Goal: Complete application form: Complete application form

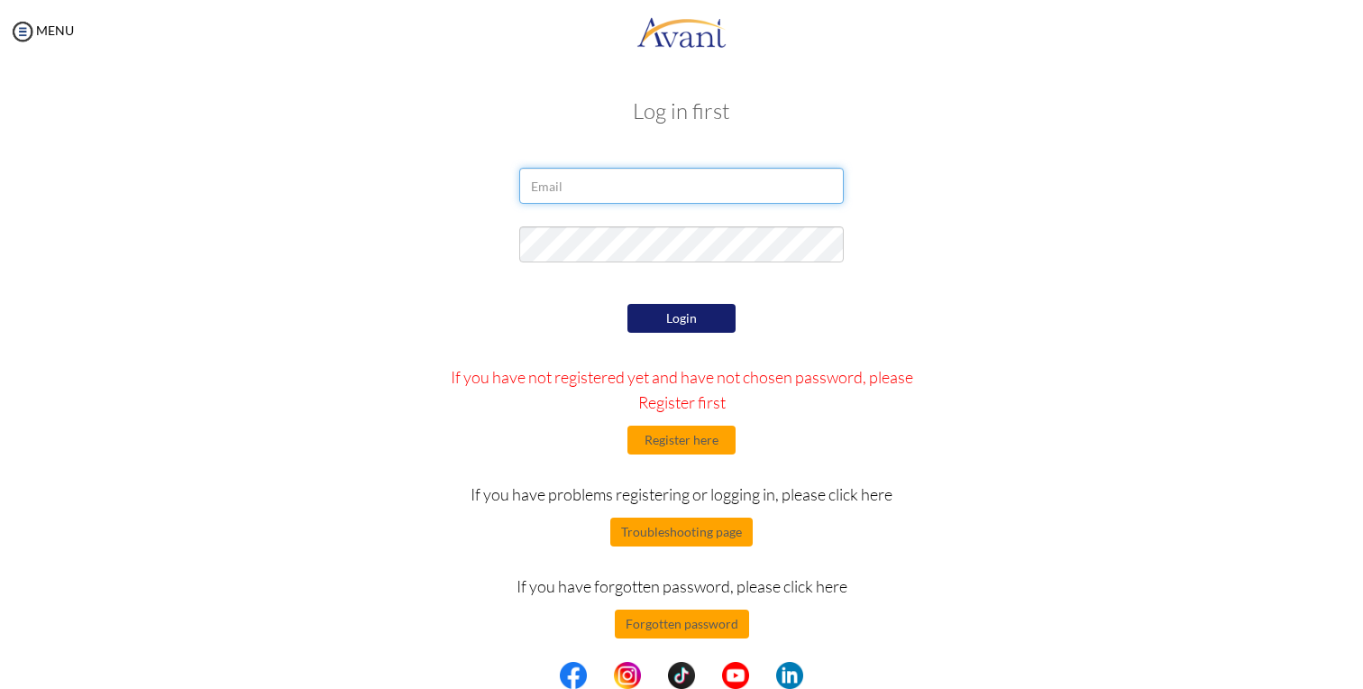
click at [726, 183] on input "email" at bounding box center [681, 186] width 325 height 36
type input "jessica_roopa@yahoo.com.au"
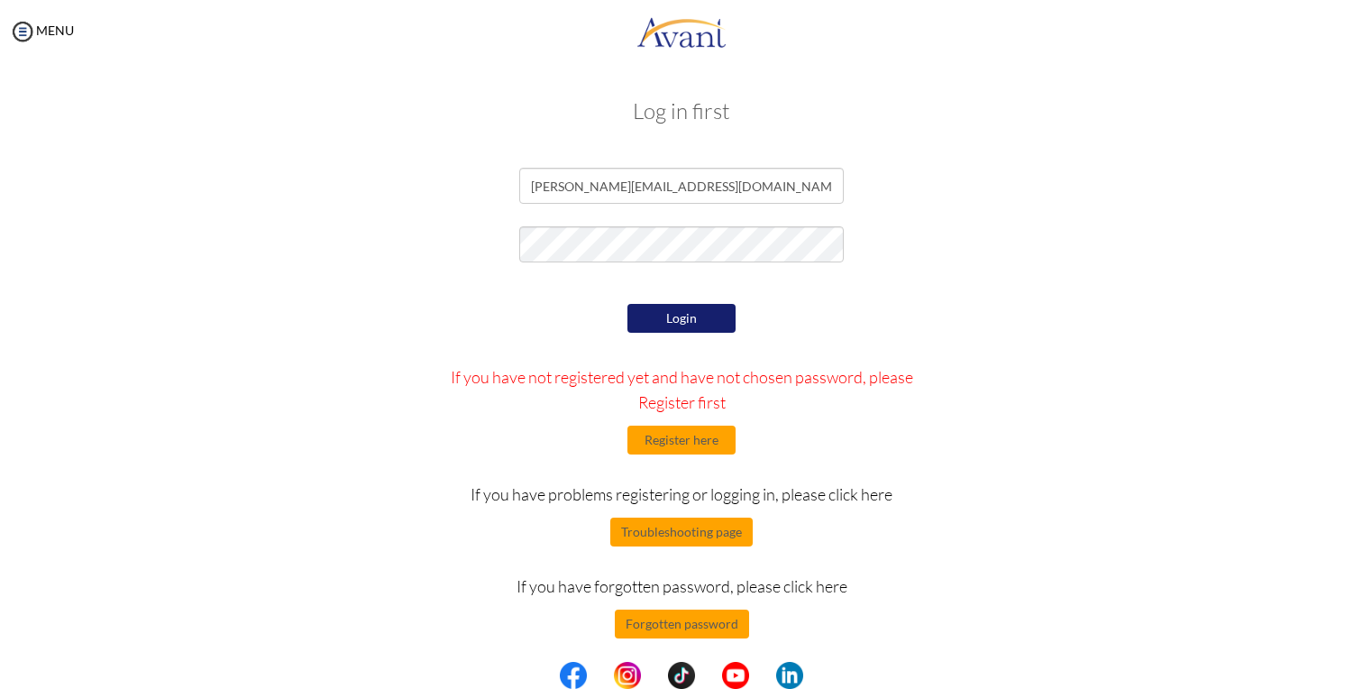
click at [695, 325] on button "Login" at bounding box center [681, 318] width 108 height 29
click at [687, 448] on button "Register here" at bounding box center [681, 440] width 108 height 29
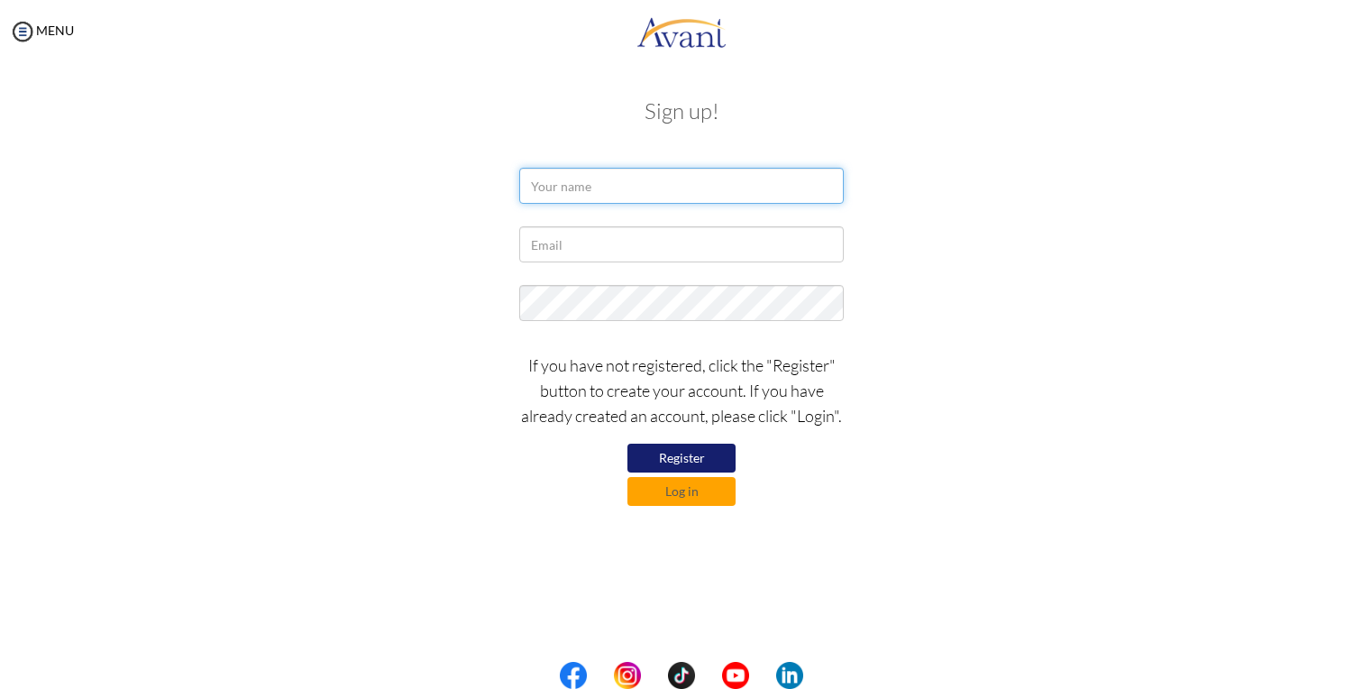
click at [636, 174] on input "text" at bounding box center [681, 186] width 325 height 36
type input "Jessica Karkada"
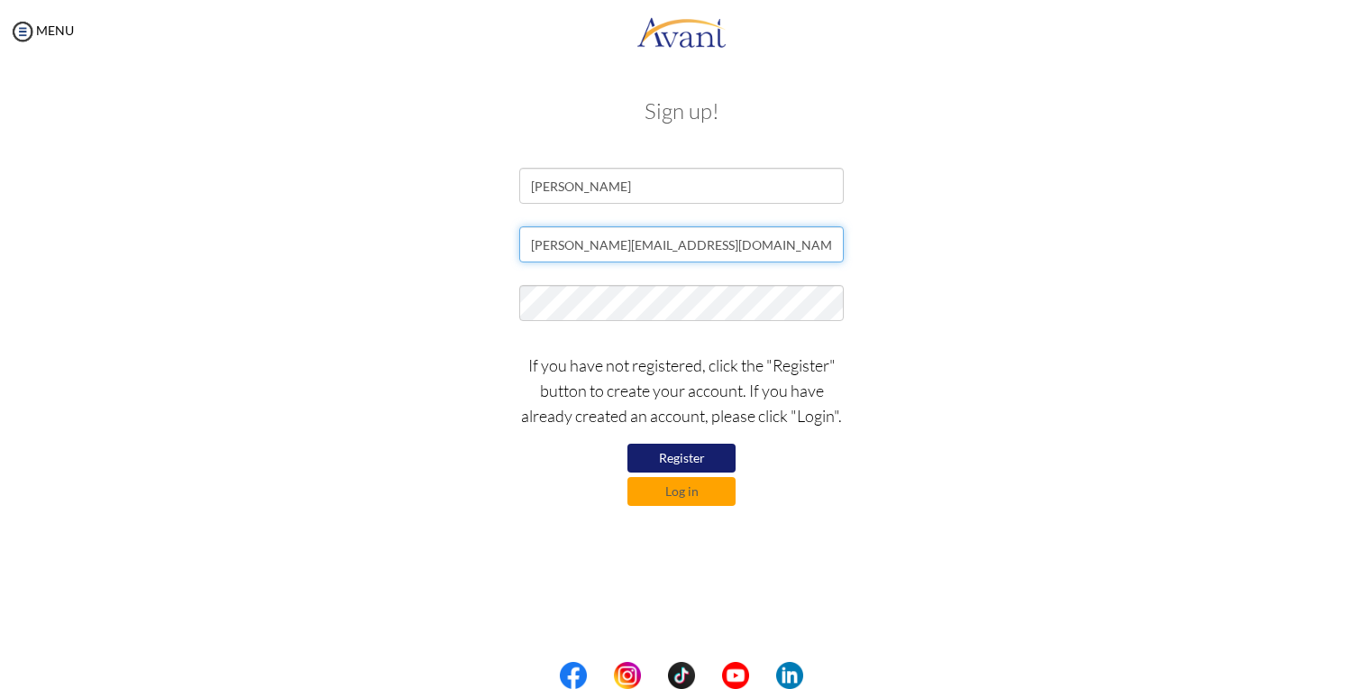
type input "jessica_roopa@yahoo.com.au"
click at [661, 452] on button "Register" at bounding box center [681, 458] width 108 height 29
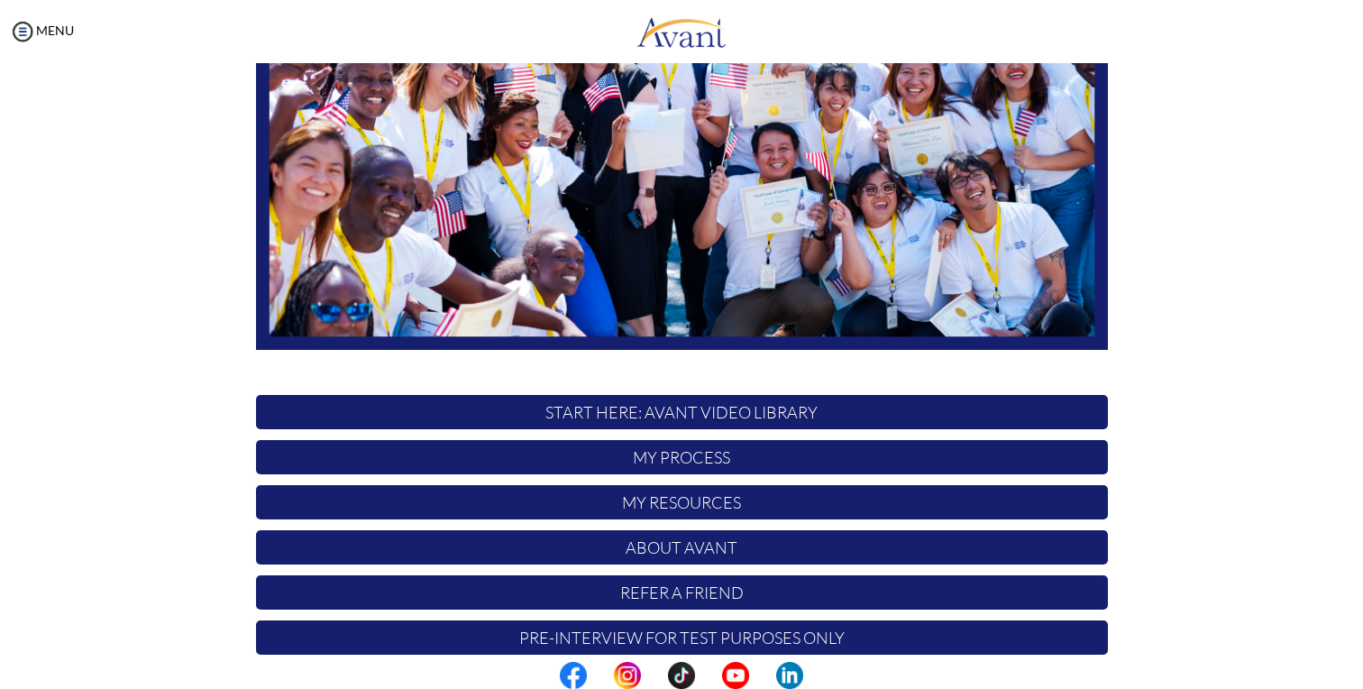
scroll to position [313, 0]
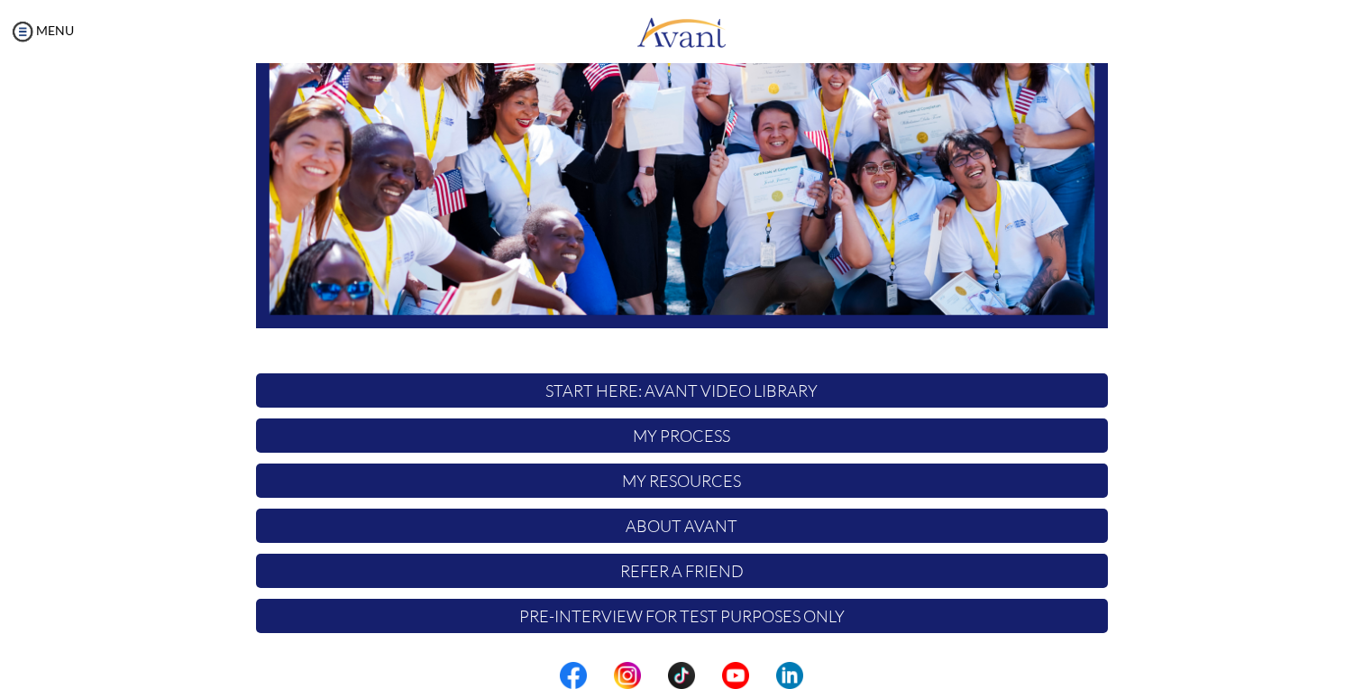
click at [760, 391] on p "START HERE: Avant Video Library" at bounding box center [682, 390] width 852 height 34
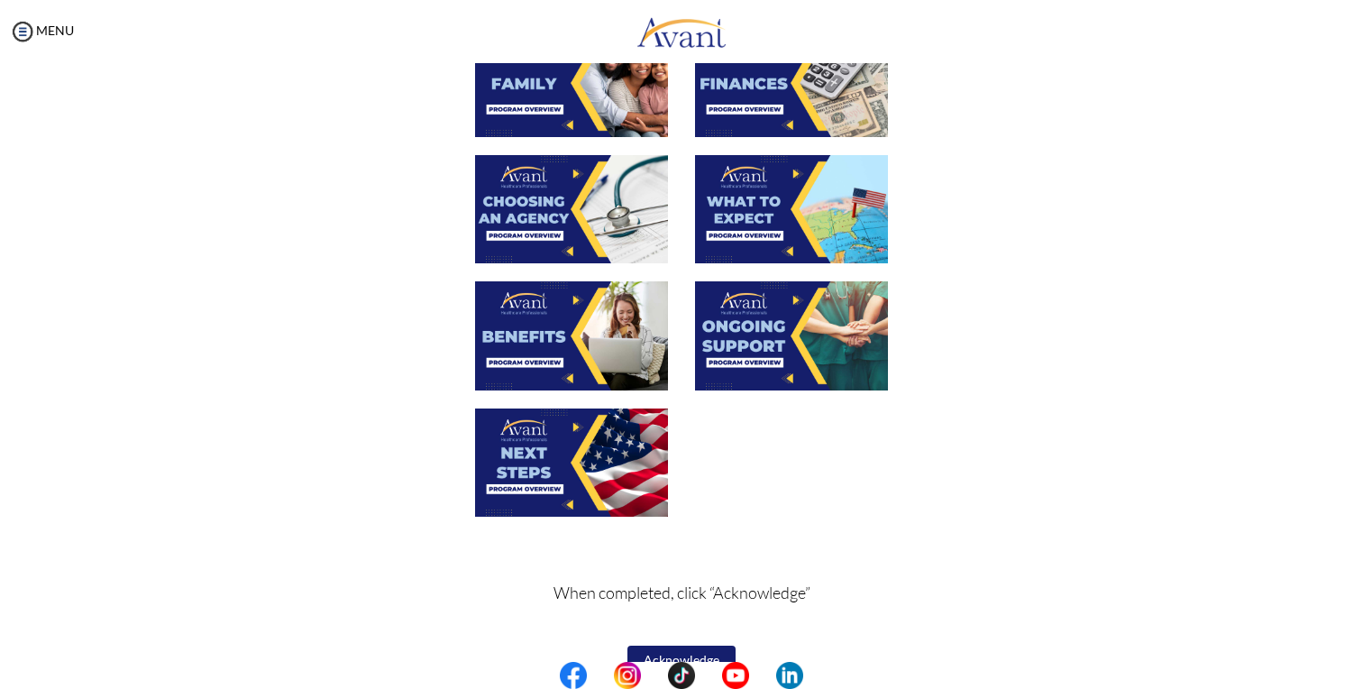
scroll to position [551, 0]
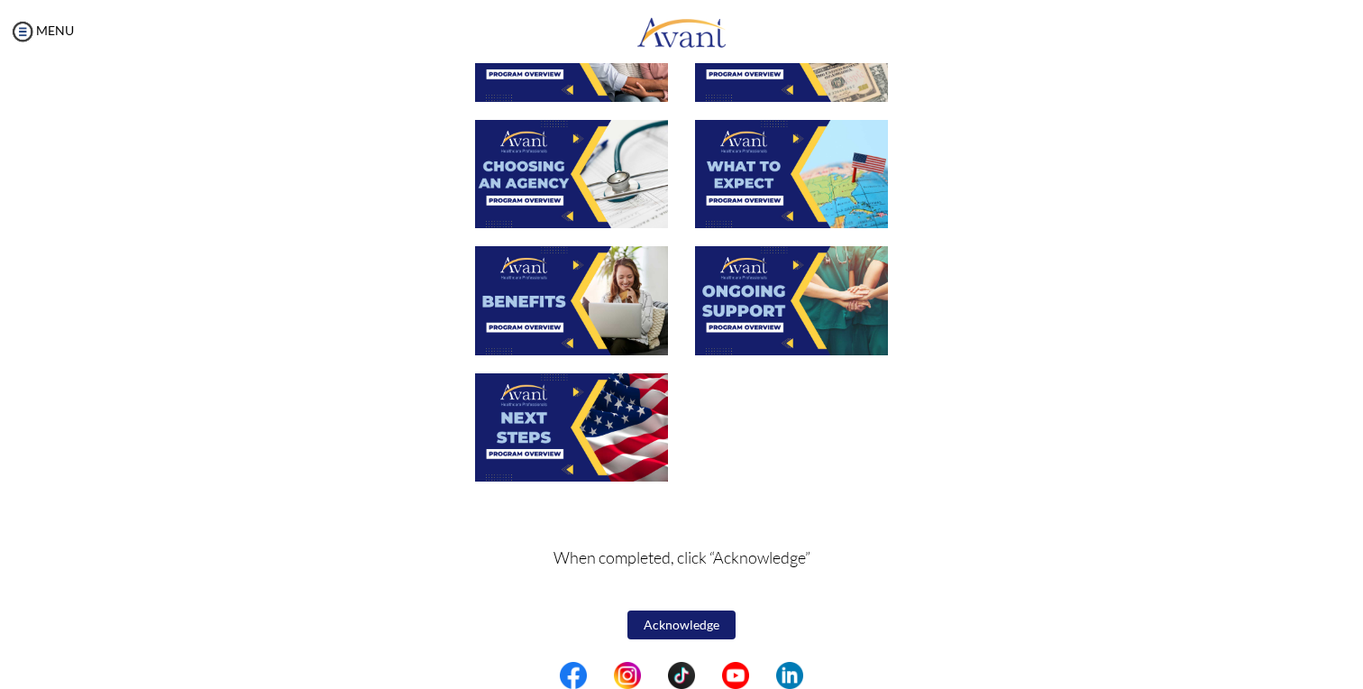
click at [699, 630] on button "Acknowledge" at bounding box center [681, 624] width 108 height 29
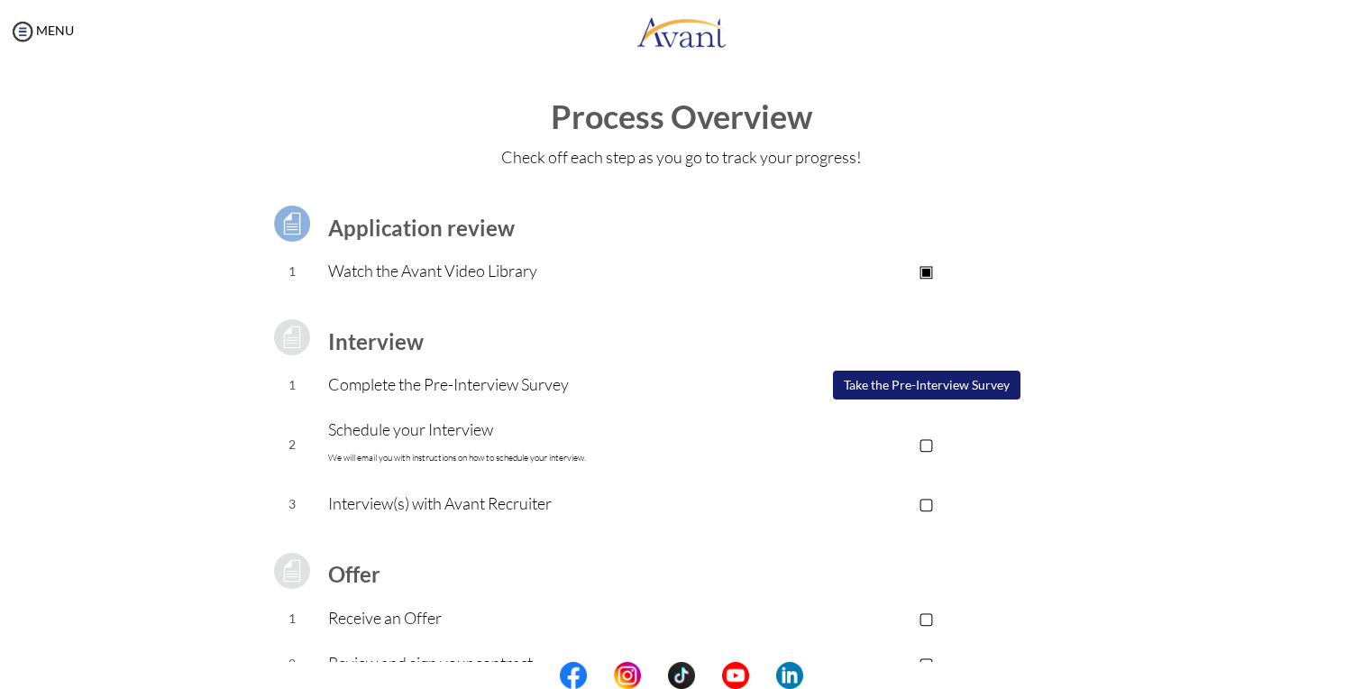
click at [897, 388] on button "Take the Pre-Interview Survey" at bounding box center [927, 385] width 188 height 29
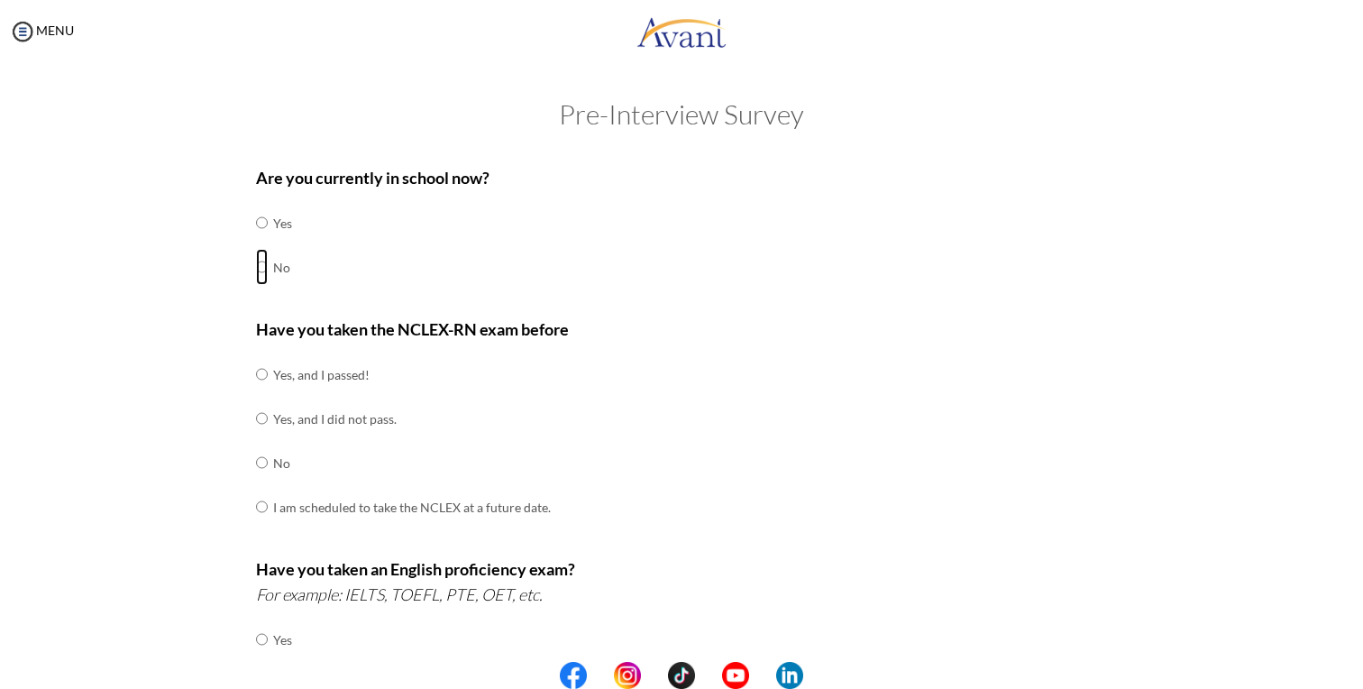
click at [260, 265] on input "radio" at bounding box center [262, 267] width 12 height 36
radio input "true"
click at [263, 379] on input "radio" at bounding box center [262, 374] width 12 height 36
radio input "true"
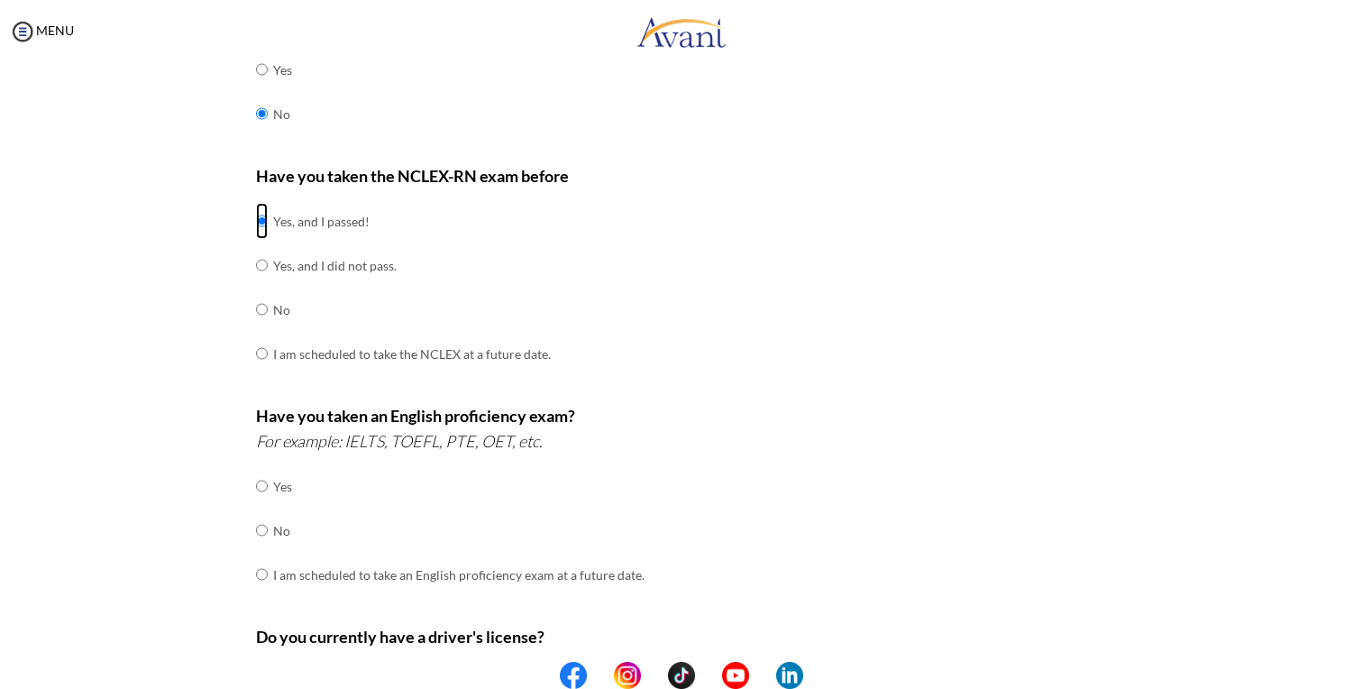
scroll to position [157, 0]
click at [258, 519] on input "radio" at bounding box center [262, 526] width 12 height 36
radio input "true"
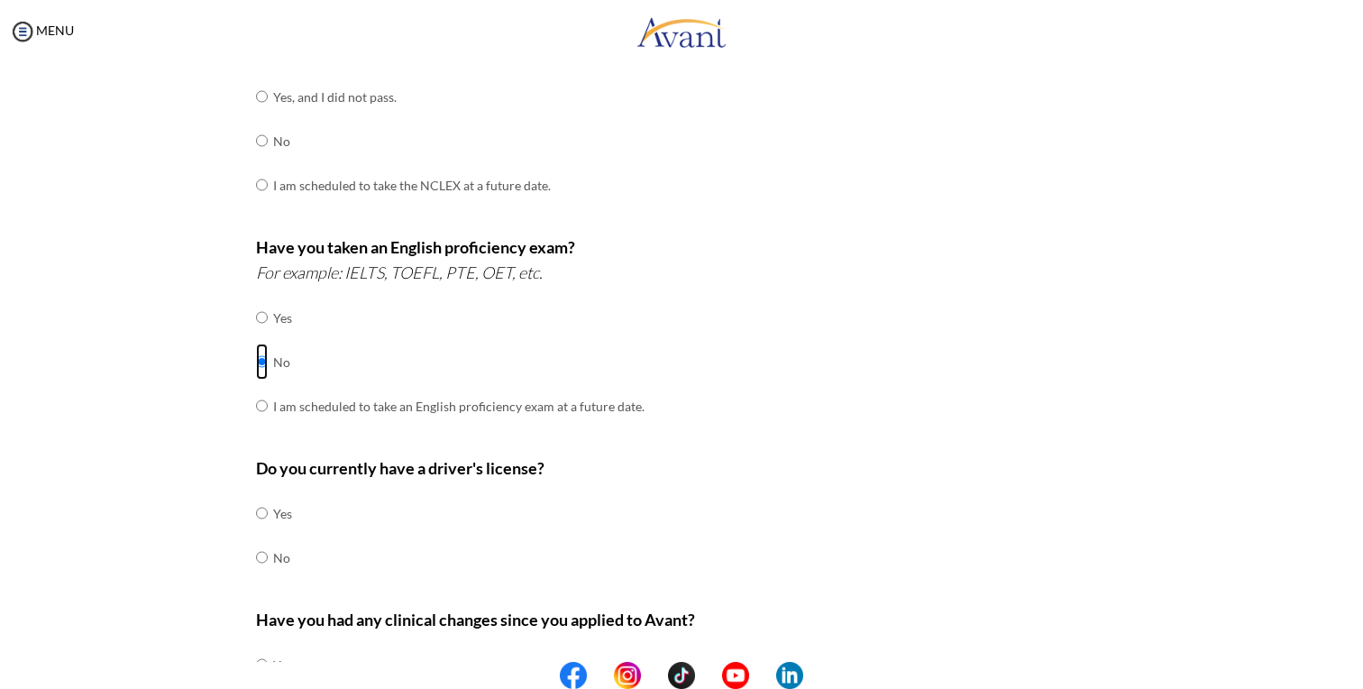
scroll to position [325, 0]
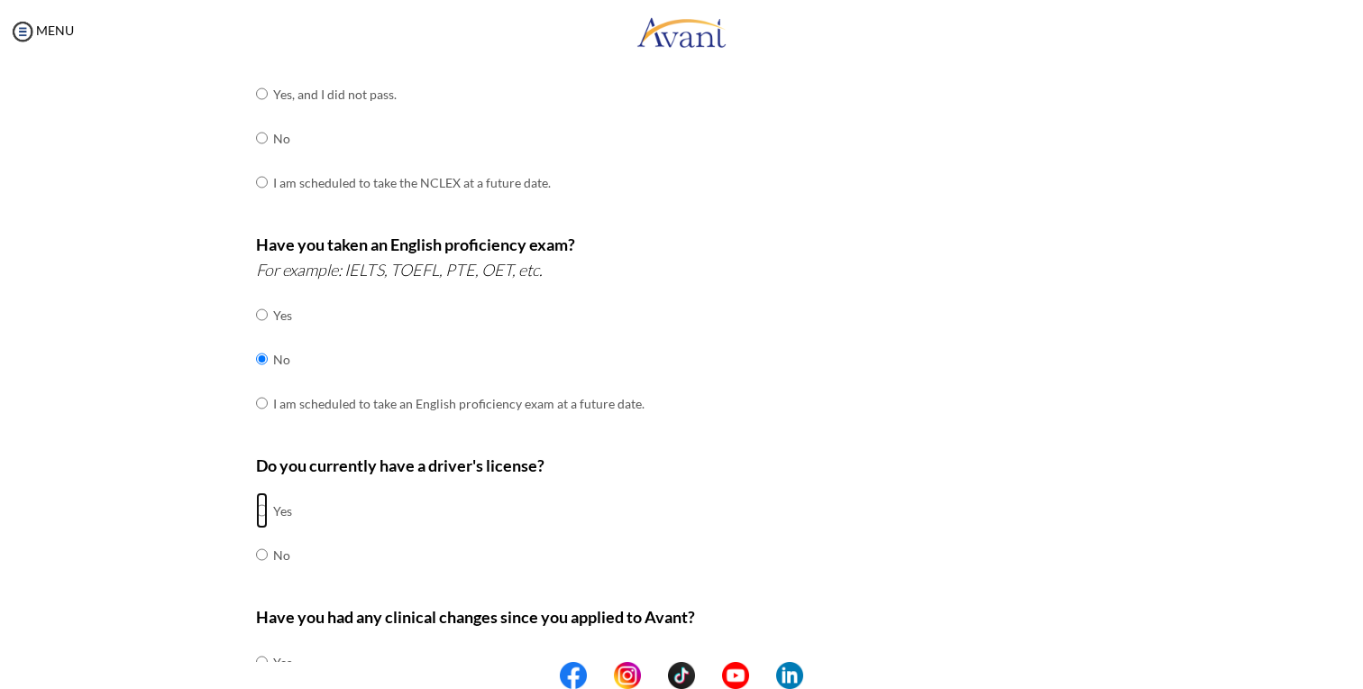
click at [261, 507] on input "radio" at bounding box center [262, 510] width 12 height 36
radio input "true"
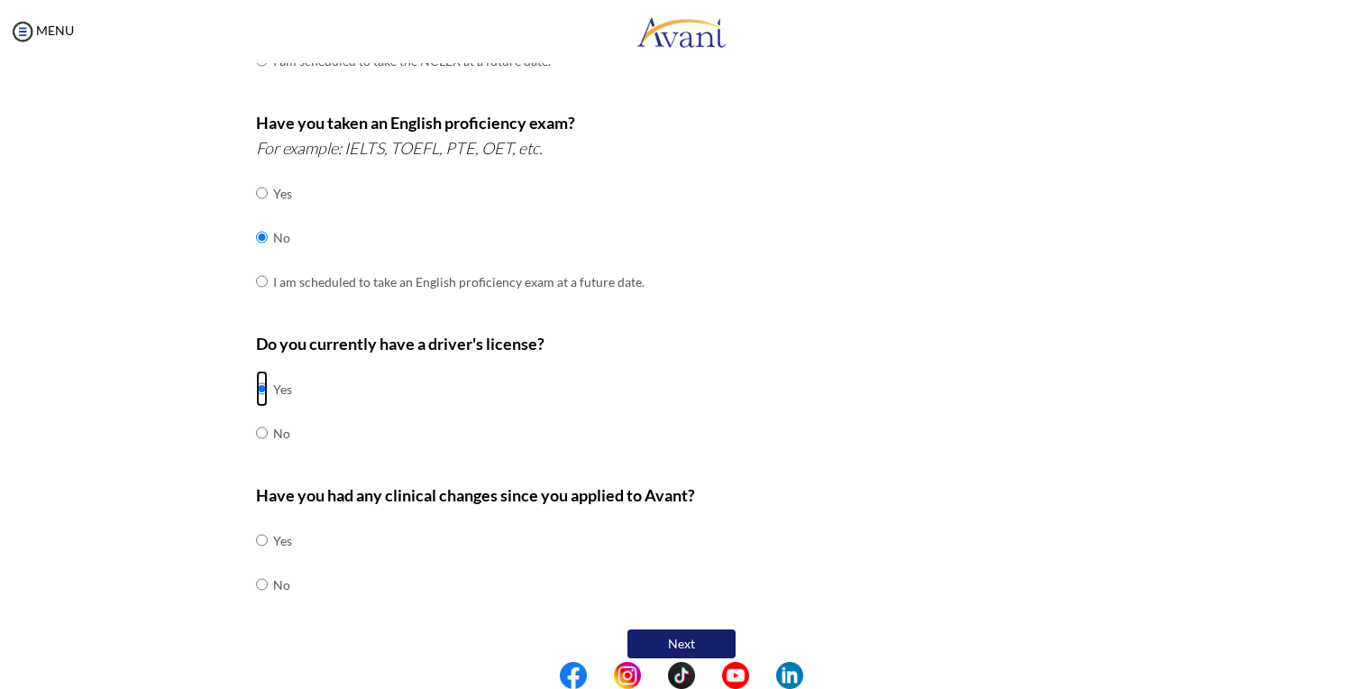
scroll to position [459, 0]
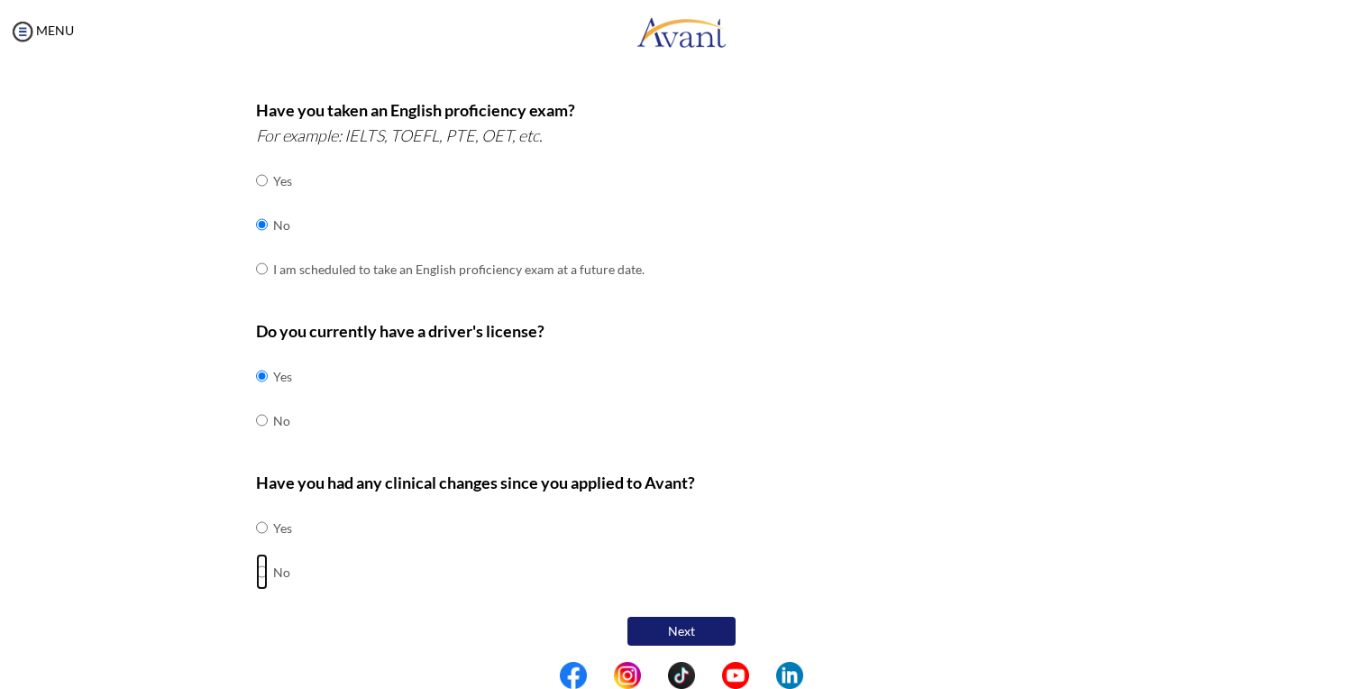
click at [265, 565] on input "radio" at bounding box center [262, 572] width 12 height 36
radio input "true"
click at [680, 621] on button "Next" at bounding box center [681, 631] width 108 height 29
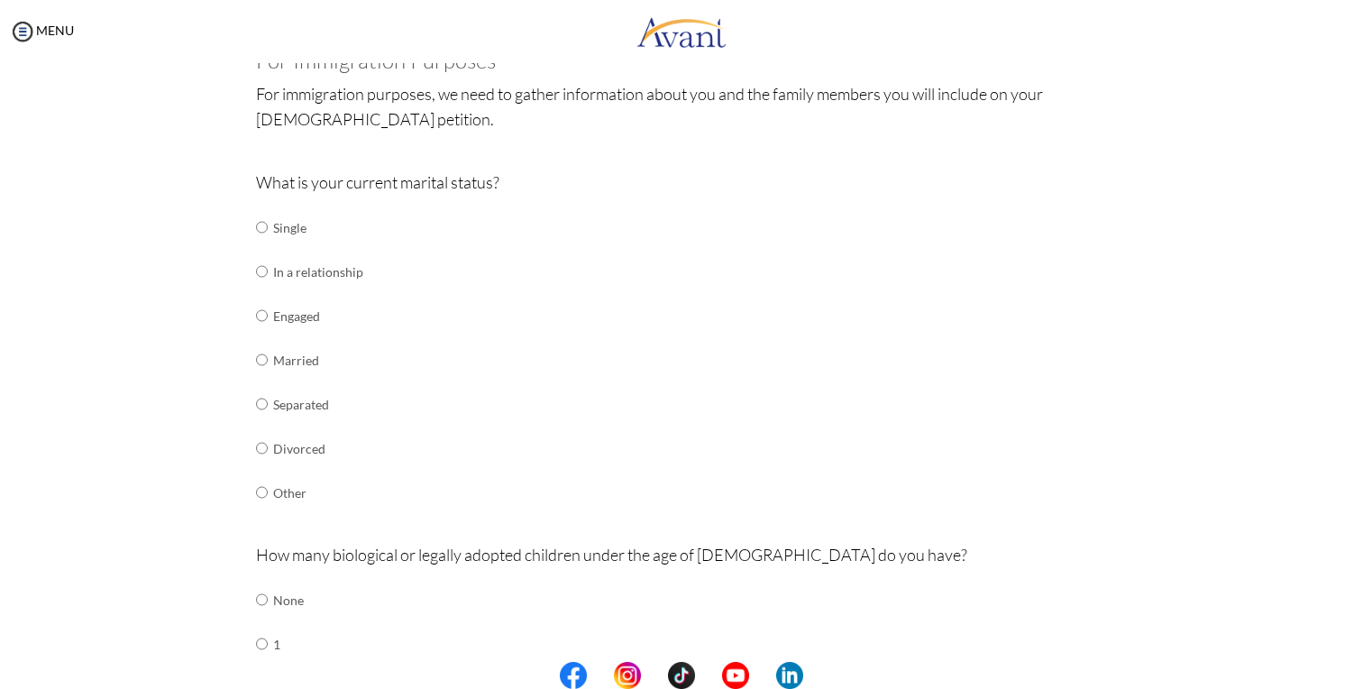
scroll to position [126, 0]
click at [263, 315] on input "radio" at bounding box center [262, 315] width 12 height 36
radio input "true"
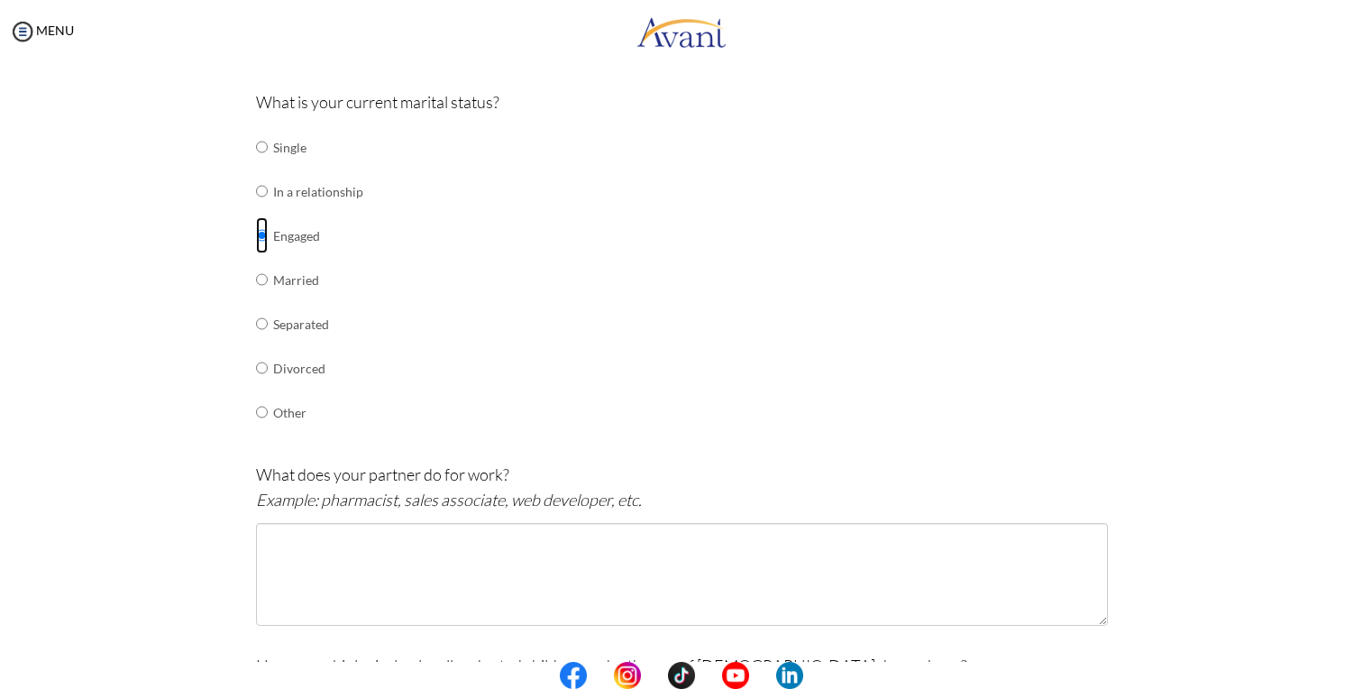
scroll to position [211, 0]
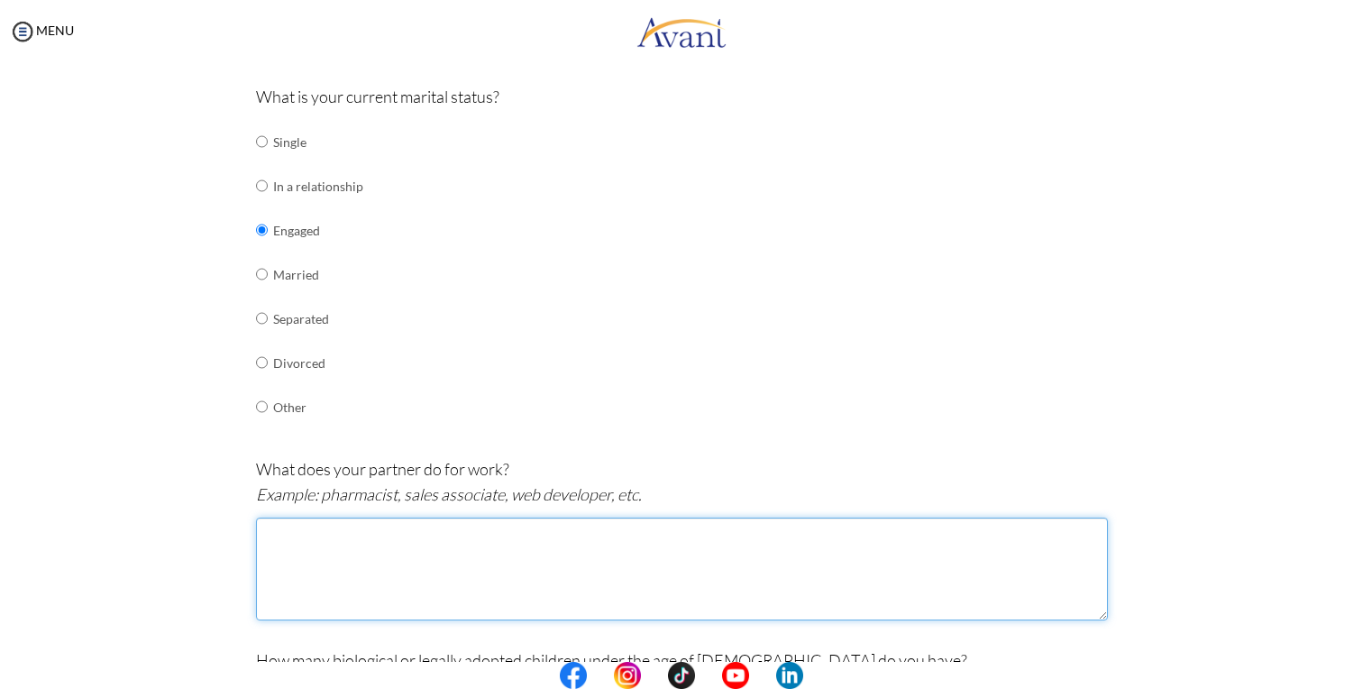
click at [600, 557] on textarea at bounding box center [682, 568] width 852 height 103
type textarea "Software engineer"
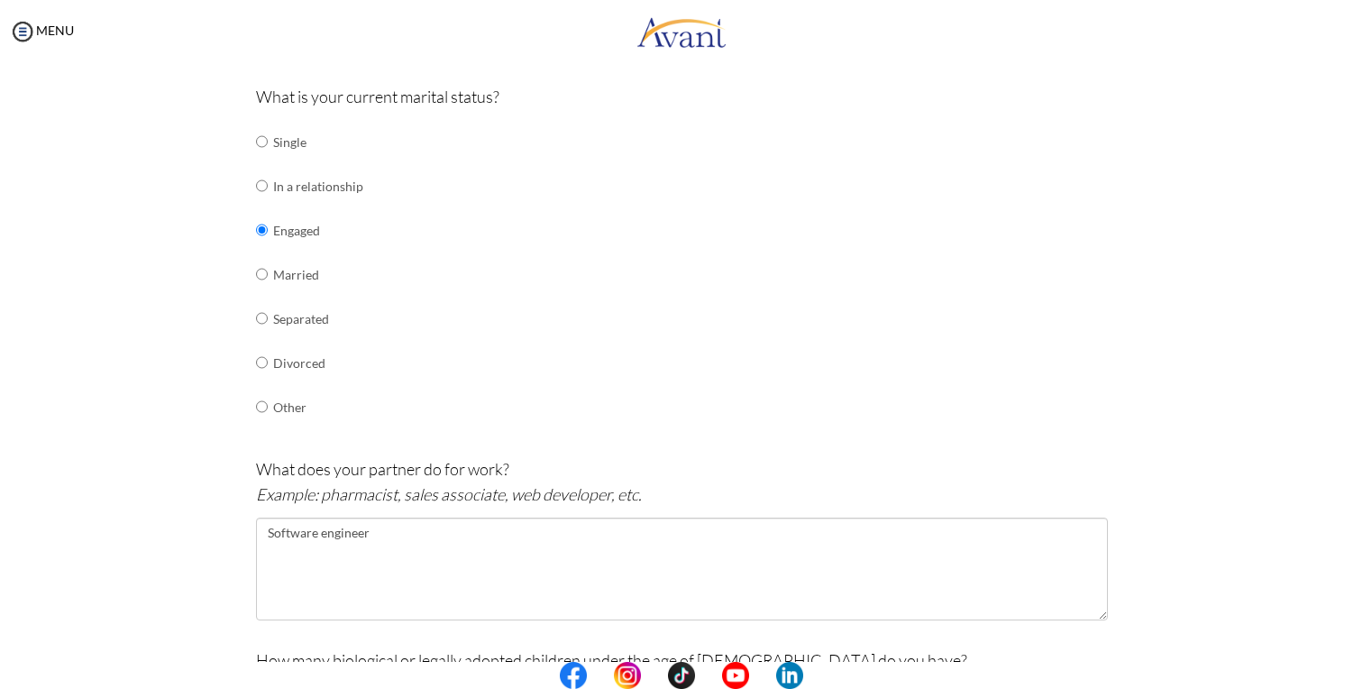
click at [1164, 398] on div "Are you currently in school now? Yes No Have you taken the NCLEX-RN exam before…" at bounding box center [681, 550] width 1055 height 1211
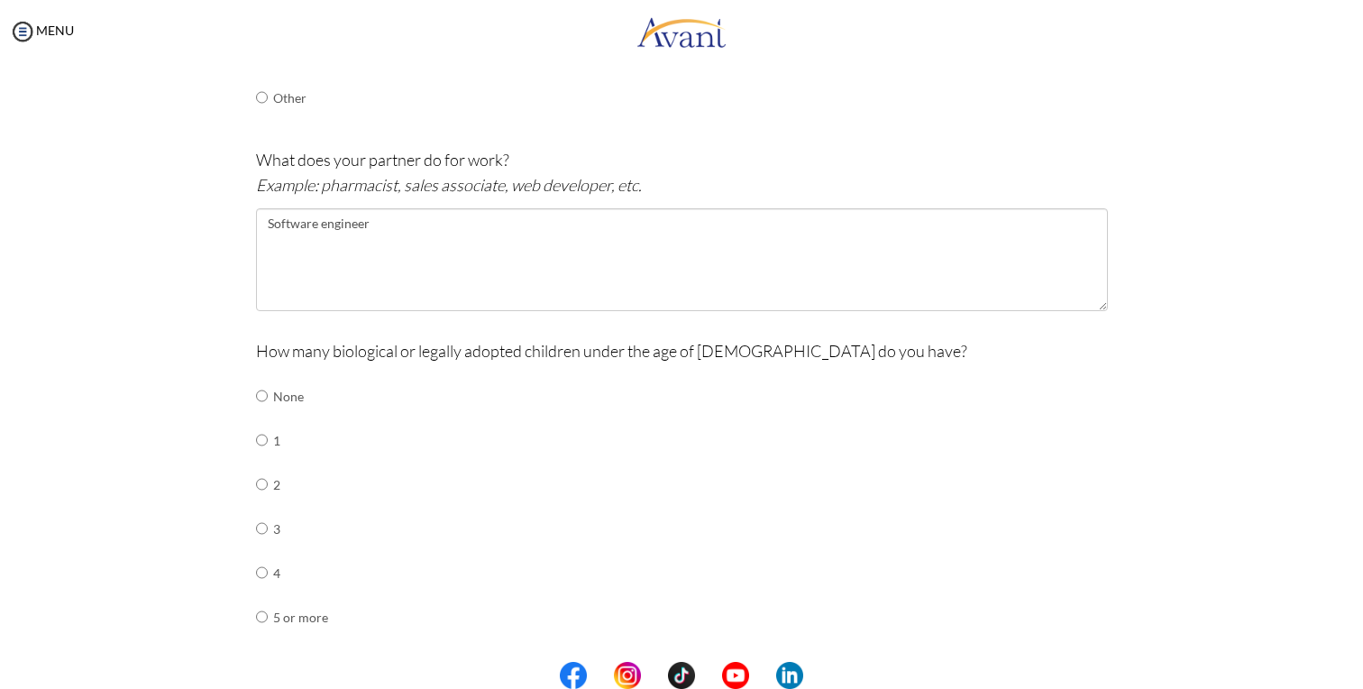
scroll to position [541, 0]
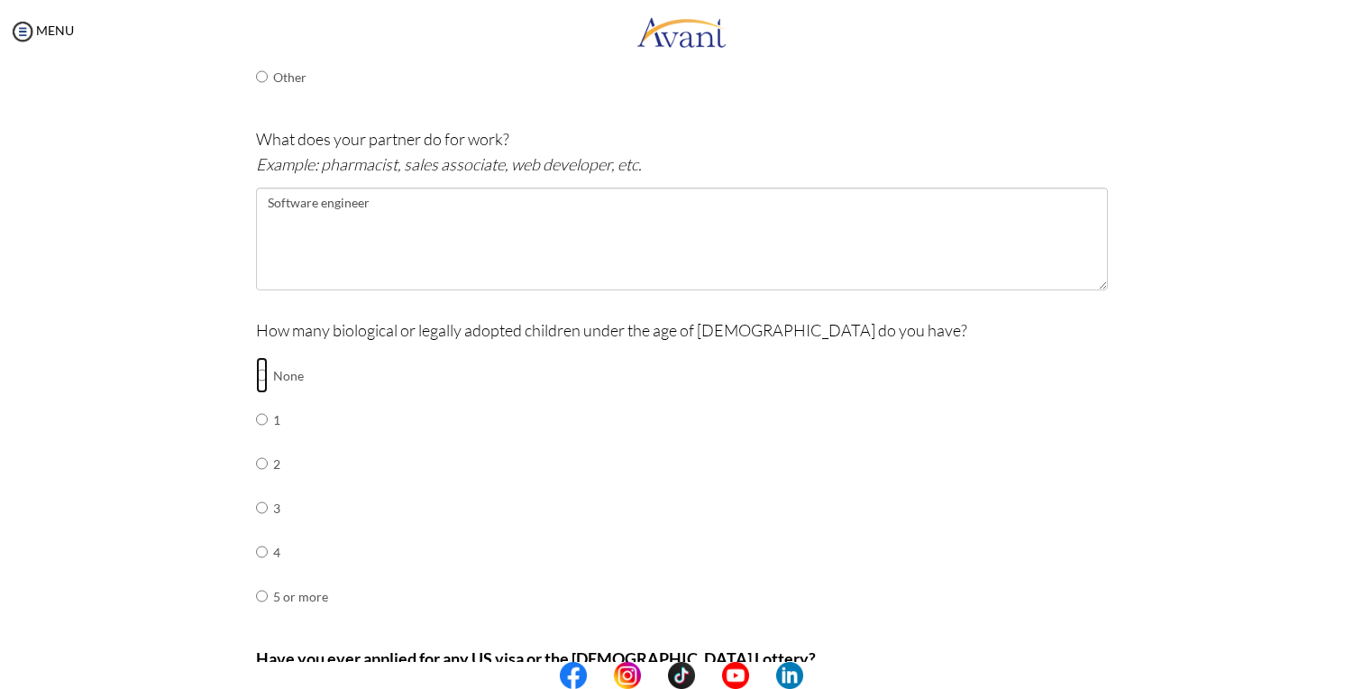
click at [261, 371] on input "radio" at bounding box center [262, 375] width 12 height 36
radio input "true"
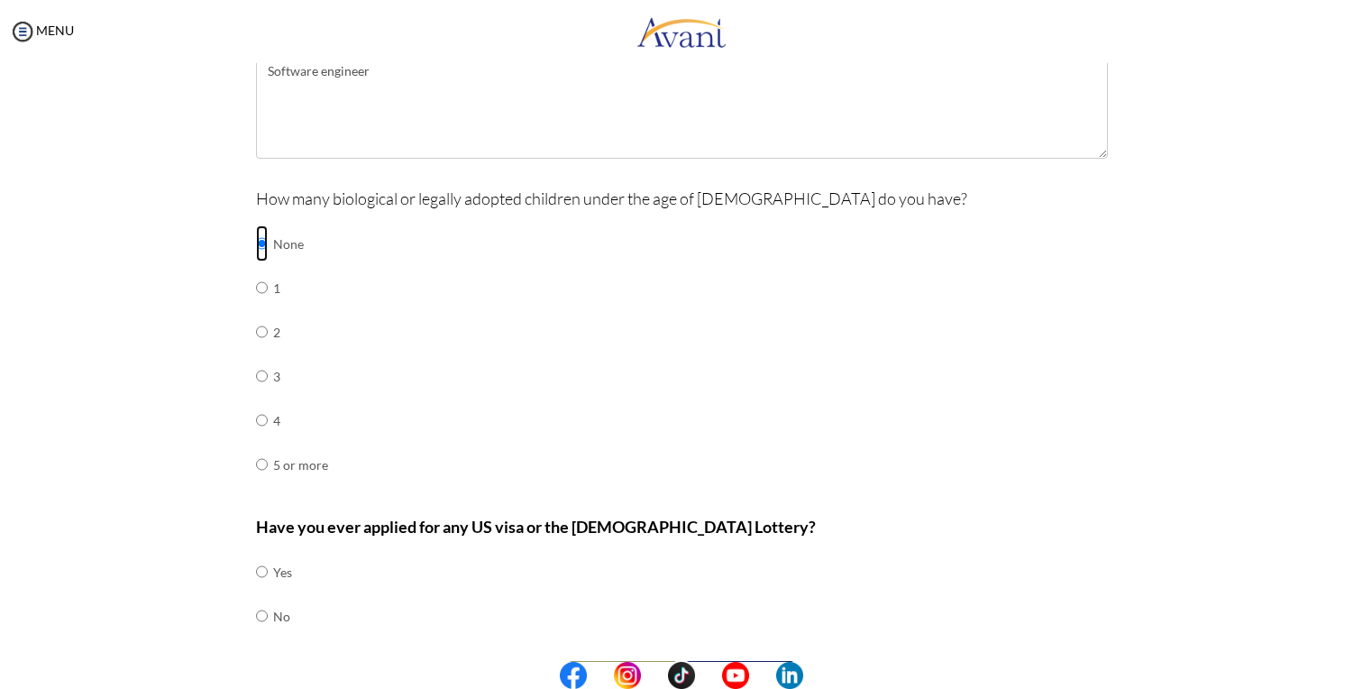
scroll to position [717, 0]
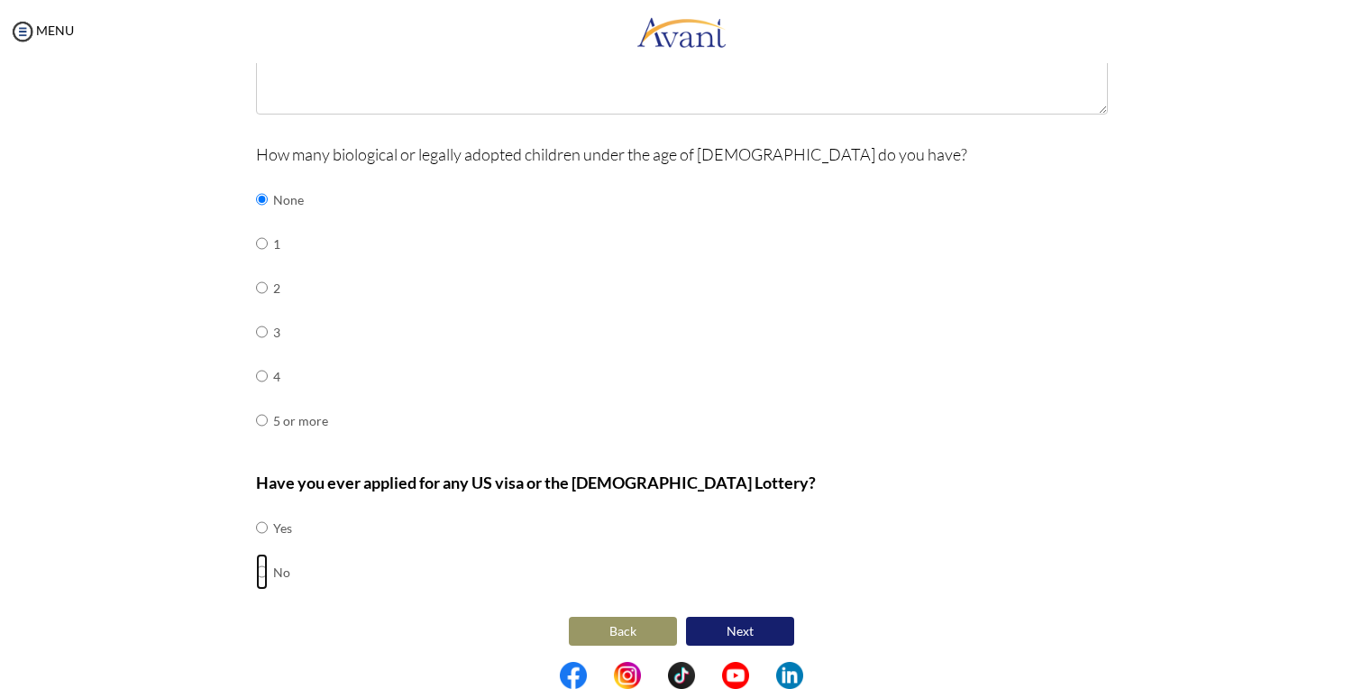
click at [262, 566] on input "radio" at bounding box center [262, 572] width 12 height 36
radio input "true"
click at [766, 625] on button "Next" at bounding box center [740, 631] width 108 height 29
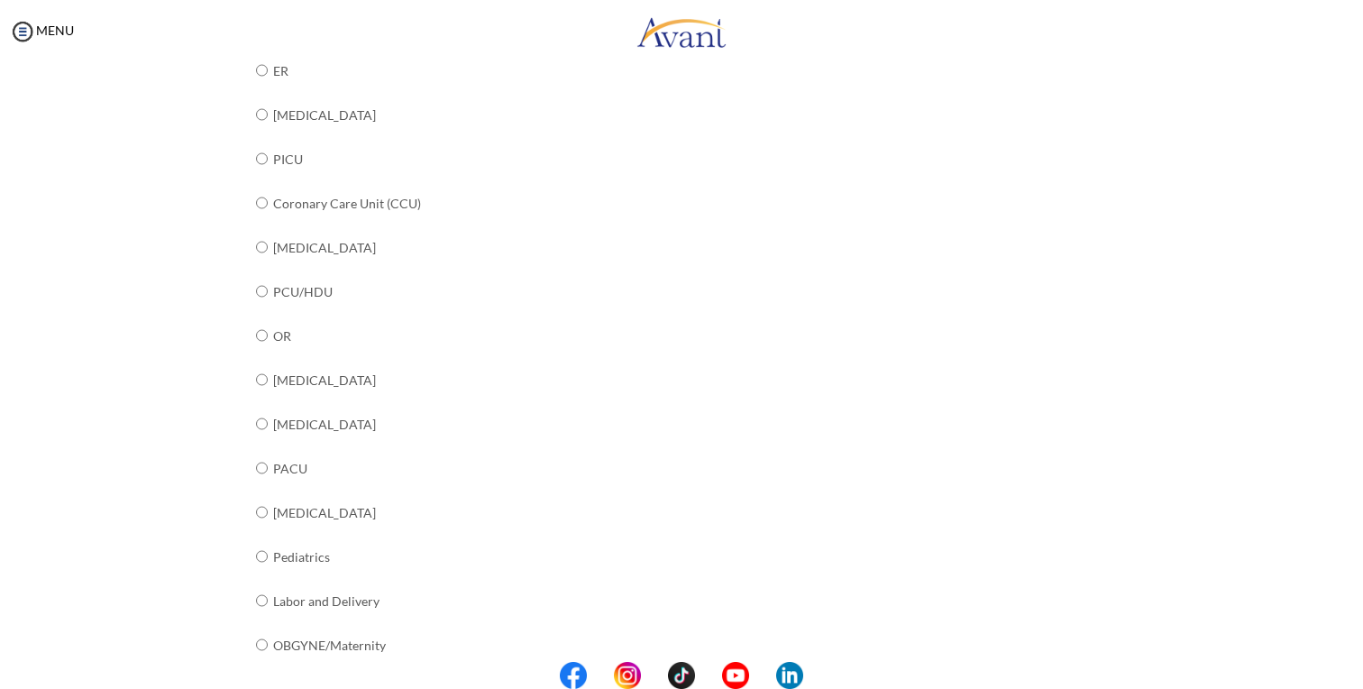
scroll to position [371, 0]
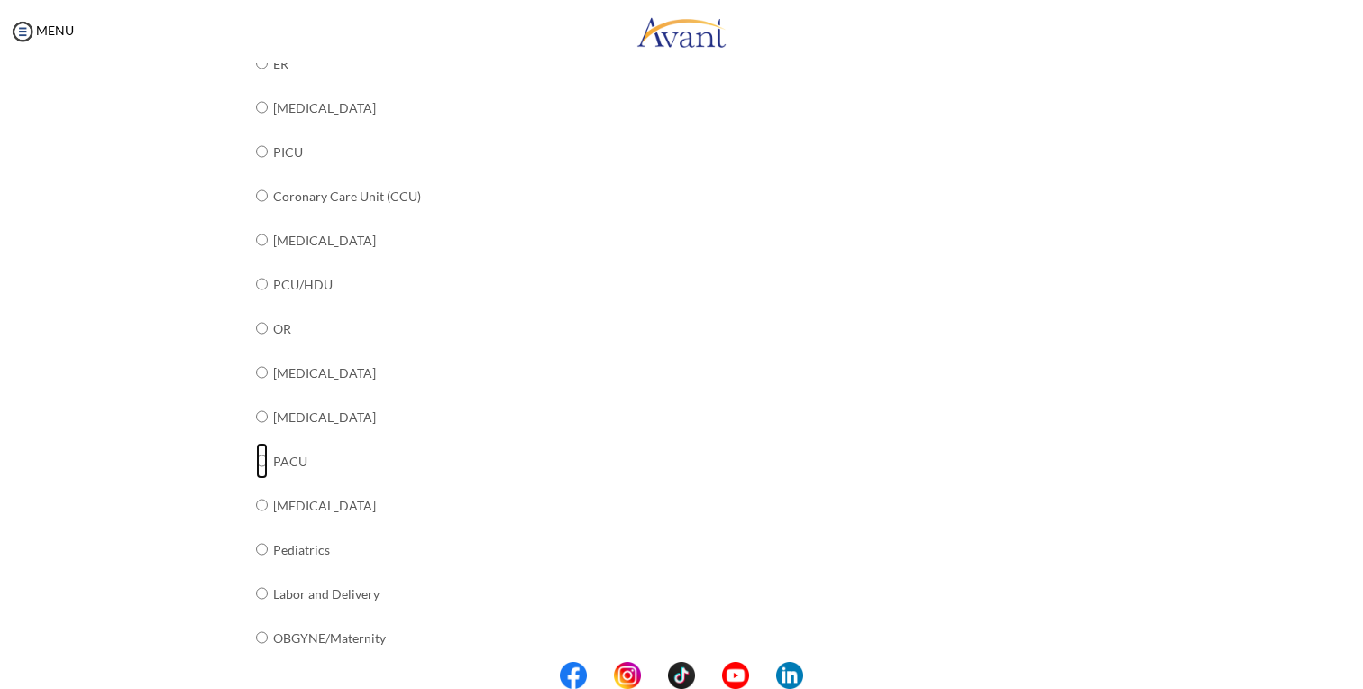
click at [266, 455] on input "radio" at bounding box center [262, 461] width 12 height 36
radio input "true"
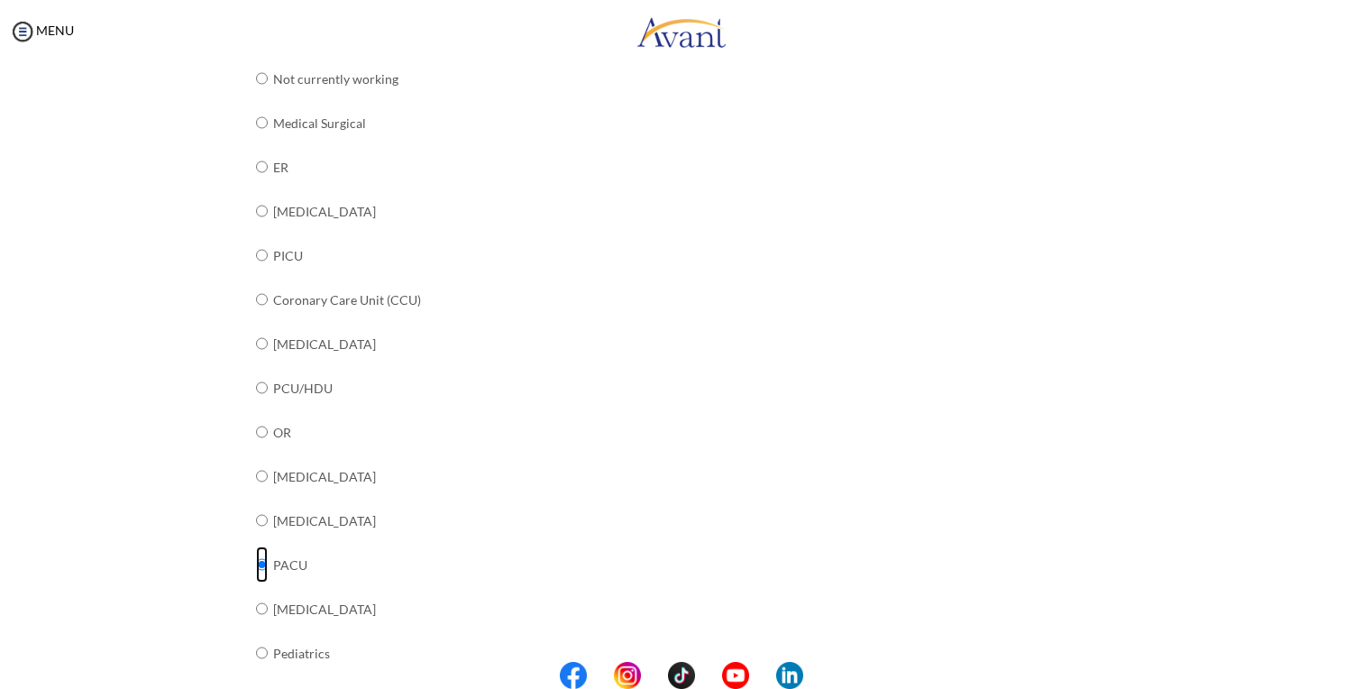
scroll to position [610, 0]
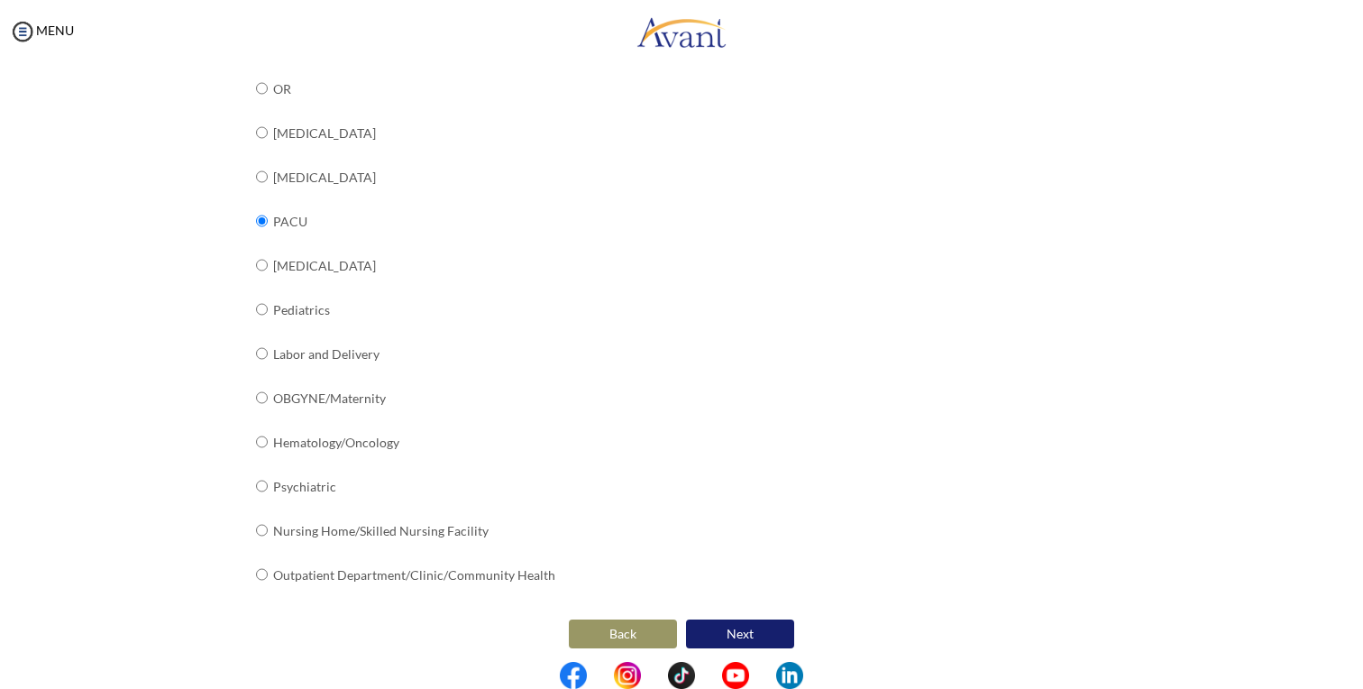
click at [760, 619] on button "Next" at bounding box center [740, 633] width 108 height 29
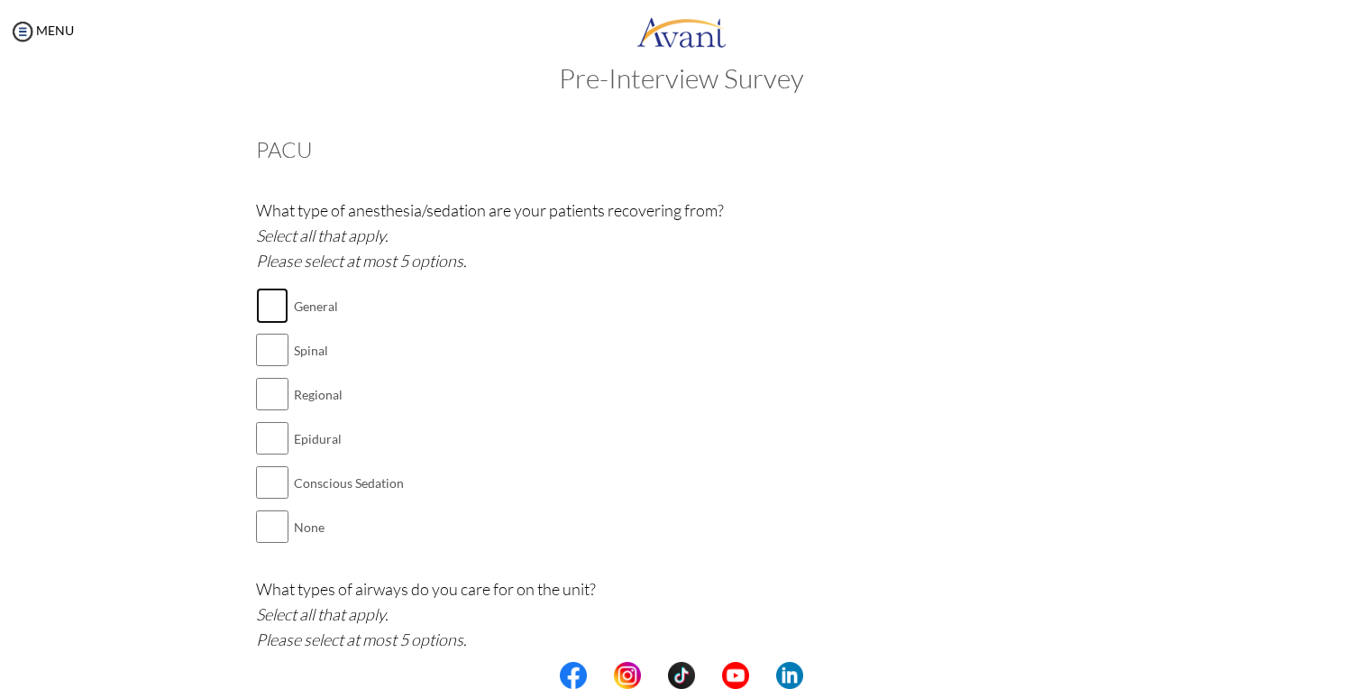
click at [273, 303] on input "checkbox" at bounding box center [272, 306] width 32 height 36
checkbox input "true"
click at [270, 348] on input "checkbox" at bounding box center [272, 350] width 32 height 36
checkbox input "true"
click at [270, 404] on input "checkbox" at bounding box center [272, 394] width 32 height 36
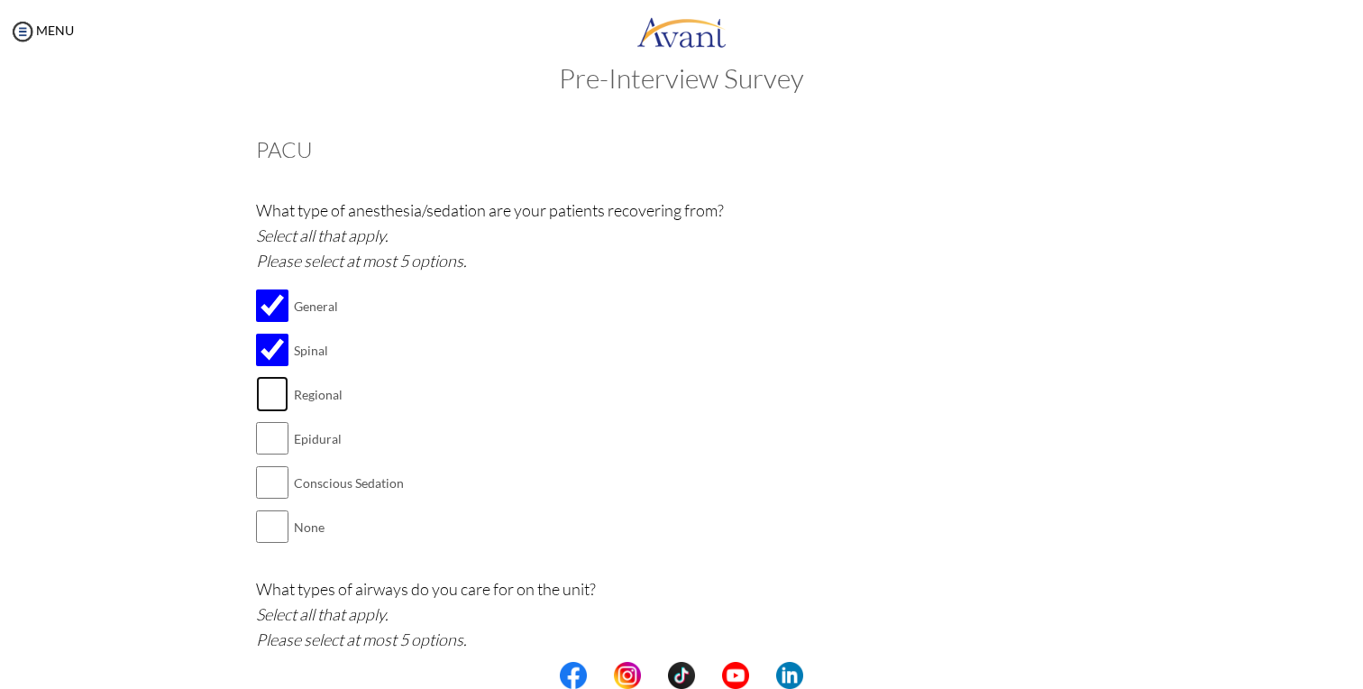
checkbox input "true"
click at [273, 425] on input "checkbox" at bounding box center [272, 438] width 32 height 36
checkbox input "true"
click at [271, 480] on input "checkbox" at bounding box center [272, 482] width 32 height 36
checkbox input "true"
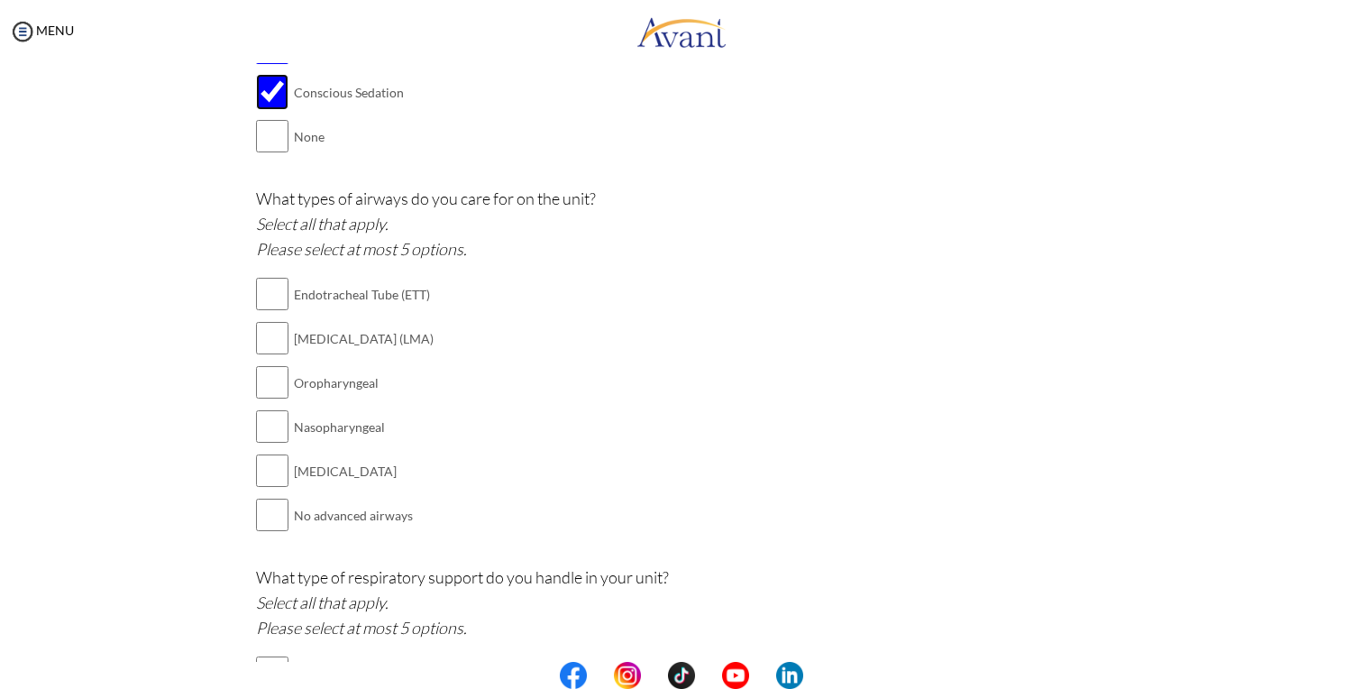
scroll to position [445, 0]
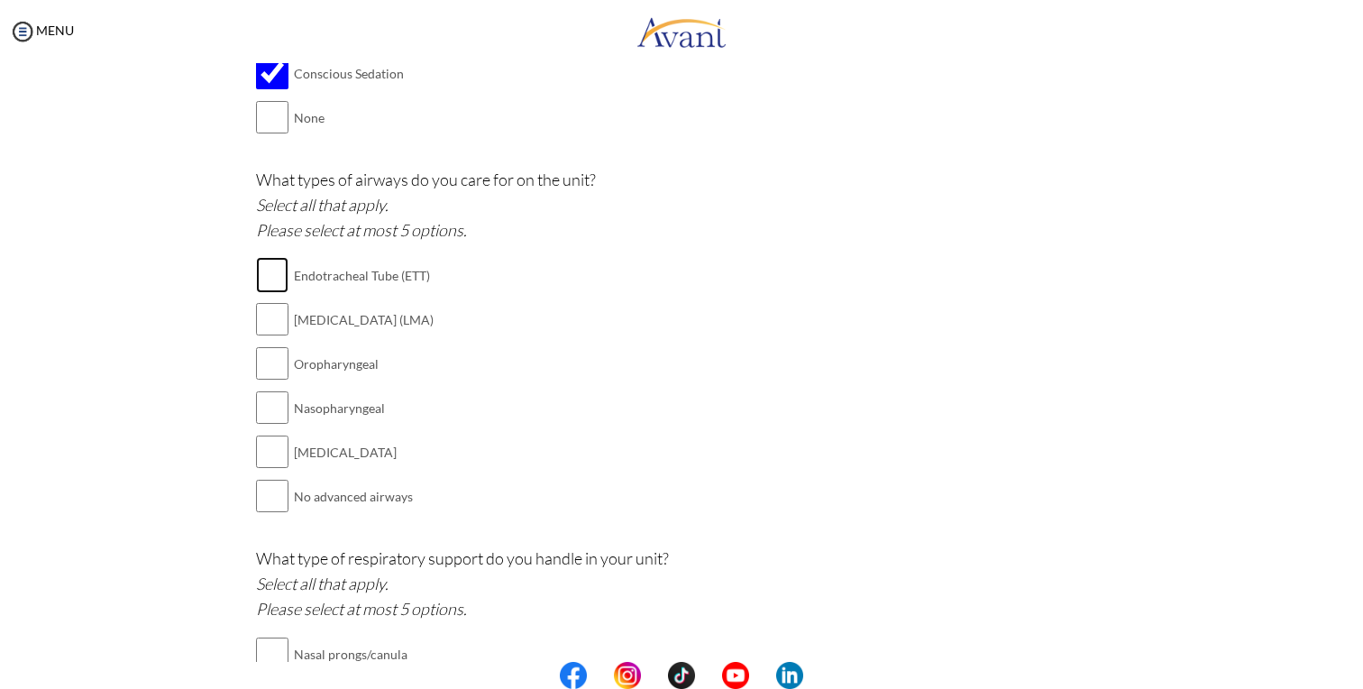
click at [277, 282] on input "checkbox" at bounding box center [272, 275] width 32 height 36
checkbox input "true"
click at [277, 328] on input "checkbox" at bounding box center [272, 319] width 32 height 36
checkbox input "true"
click at [276, 358] on input "checkbox" at bounding box center [272, 363] width 32 height 36
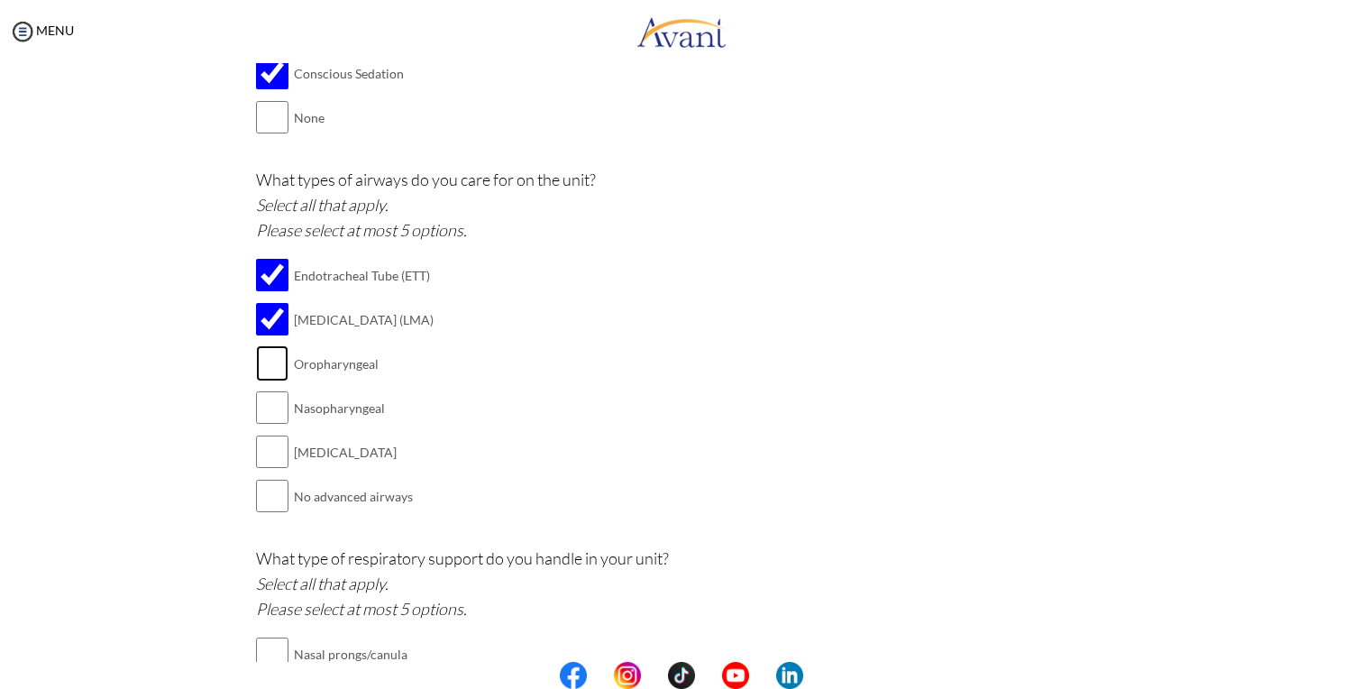
checkbox input "true"
click at [275, 407] on input "checkbox" at bounding box center [272, 407] width 32 height 36
checkbox input "true"
click at [273, 451] on input "checkbox" at bounding box center [272, 452] width 32 height 36
checkbox input "true"
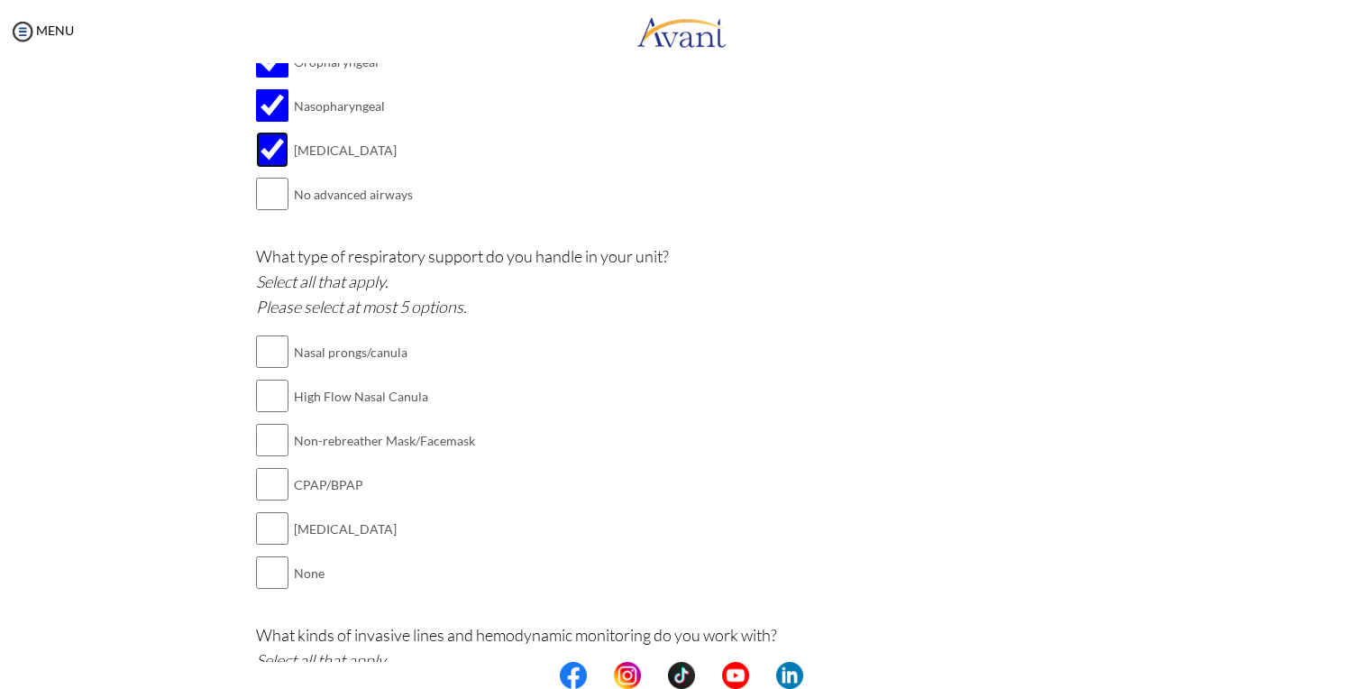
scroll to position [755, 0]
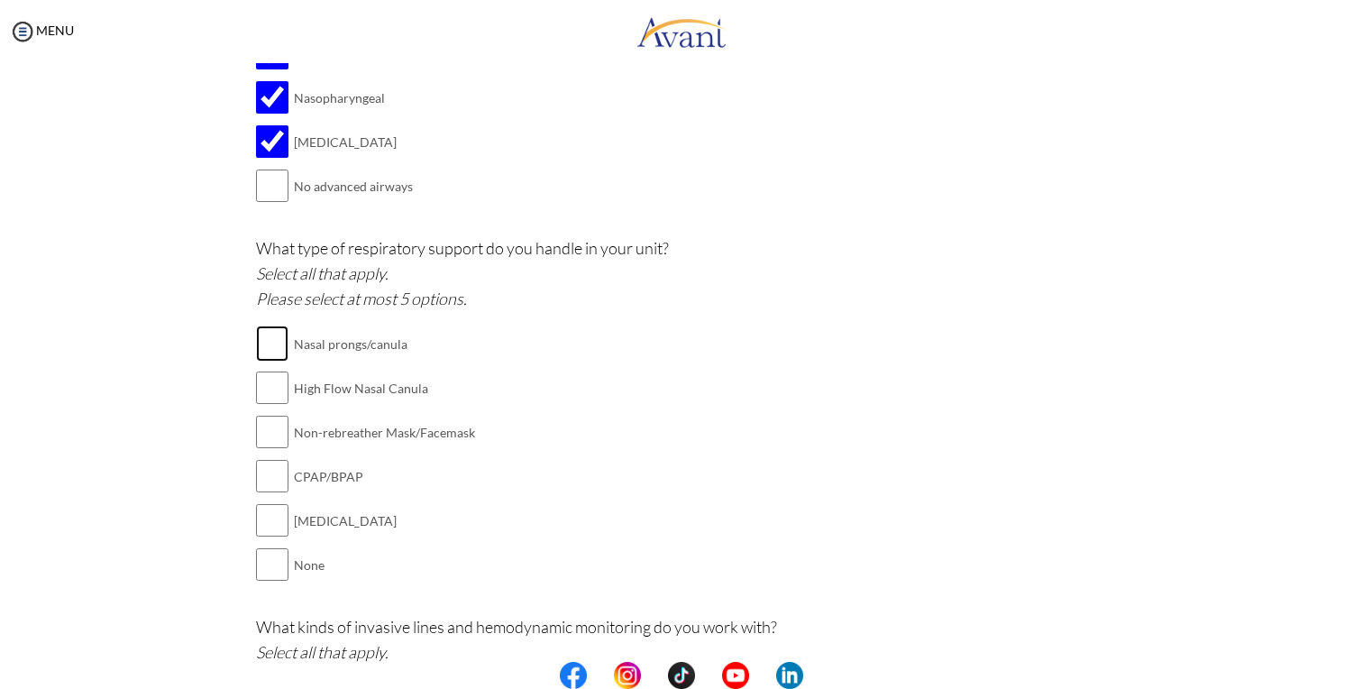
click at [264, 333] on input "checkbox" at bounding box center [272, 343] width 32 height 36
checkbox input "true"
click at [265, 383] on input "checkbox" at bounding box center [272, 388] width 32 height 36
checkbox input "true"
click at [269, 425] on input "checkbox" at bounding box center [272, 432] width 32 height 36
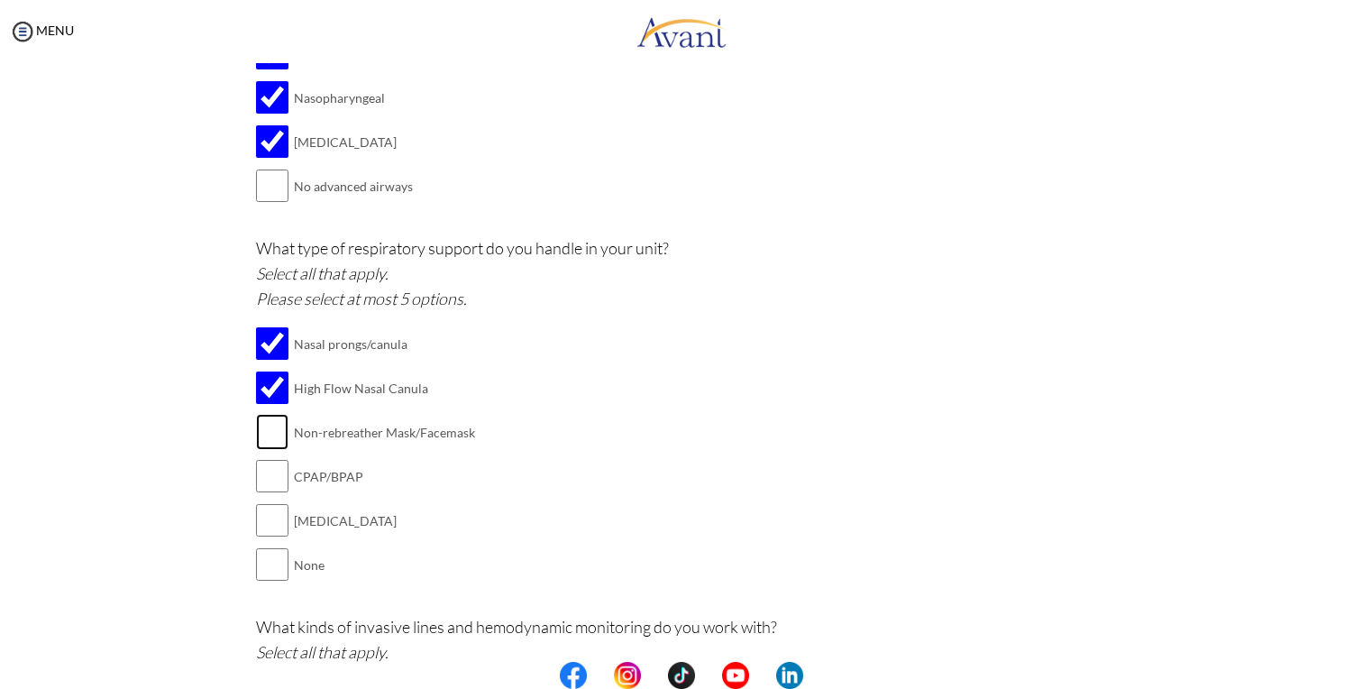
checkbox input "true"
click at [266, 483] on input "checkbox" at bounding box center [272, 476] width 32 height 36
checkbox input "true"
click at [271, 525] on input "checkbox" at bounding box center [272, 520] width 32 height 36
checkbox input "true"
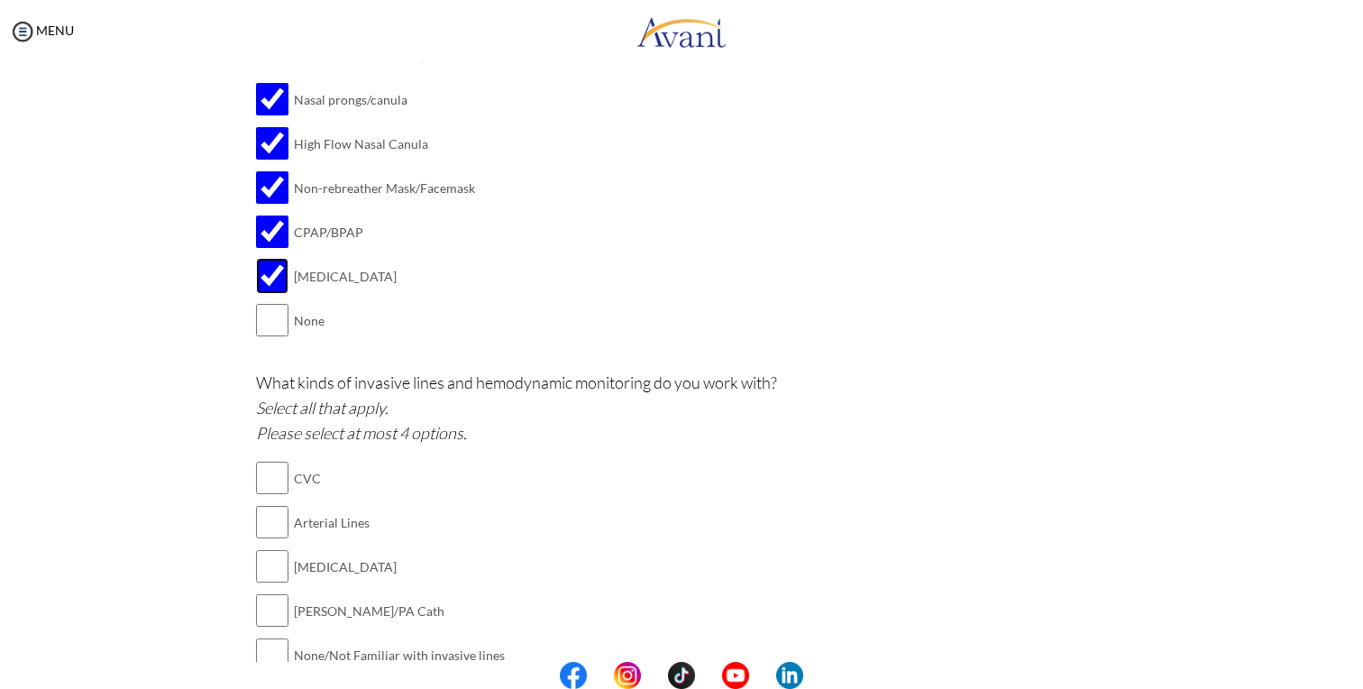
scroll to position [1030, 0]
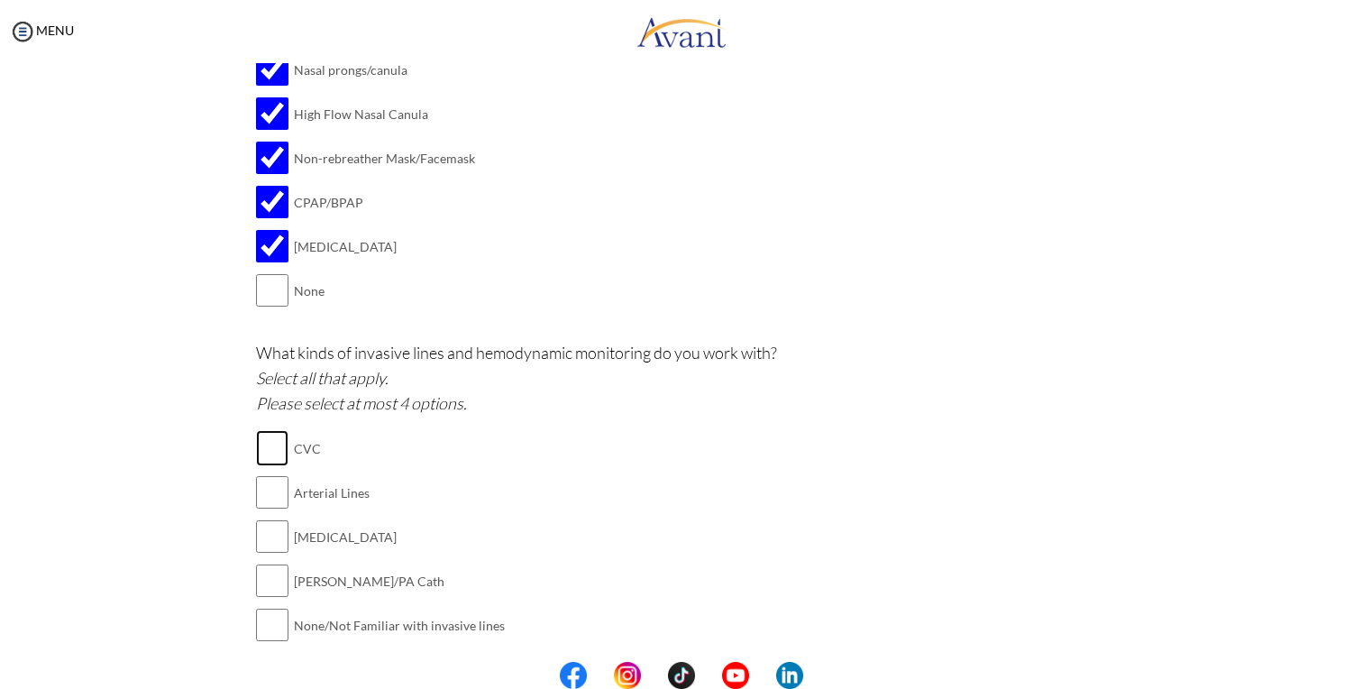
click at [258, 435] on input "checkbox" at bounding box center [272, 448] width 32 height 36
checkbox input "true"
click at [264, 482] on input "checkbox" at bounding box center [272, 492] width 32 height 36
checkbox input "true"
click at [265, 525] on input "checkbox" at bounding box center [272, 536] width 32 height 36
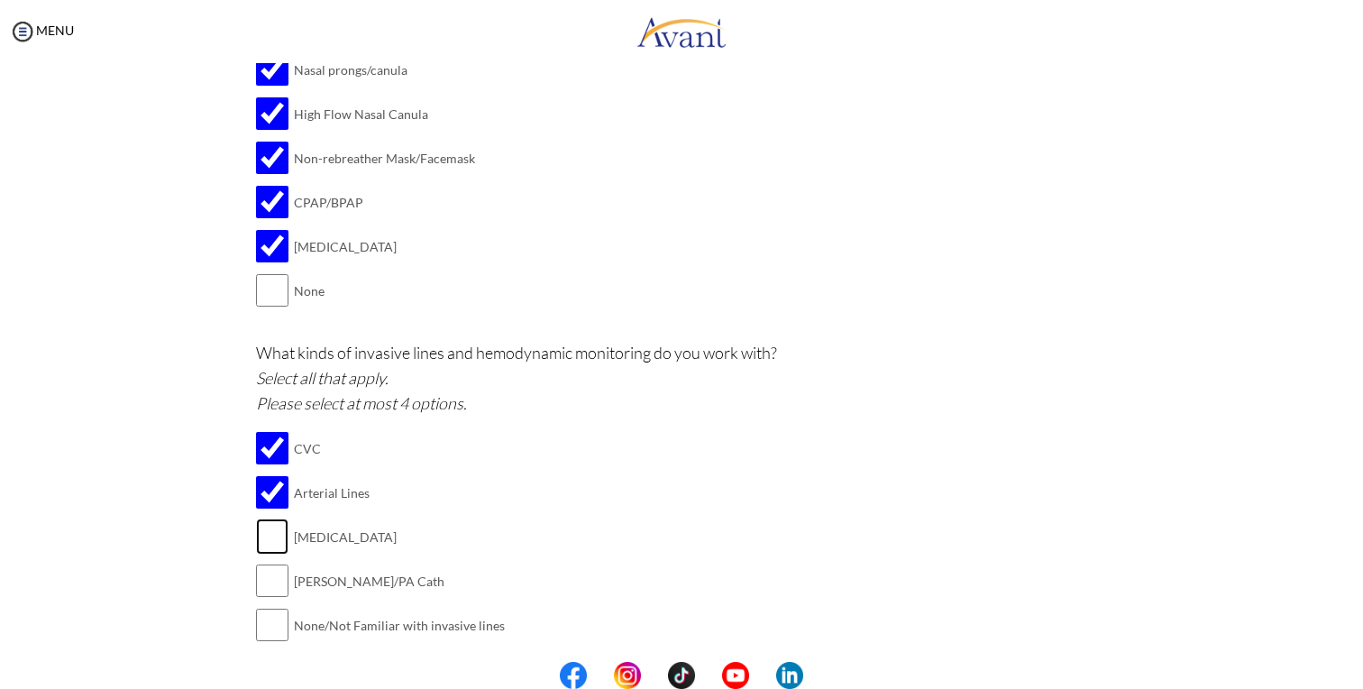
checkbox input "true"
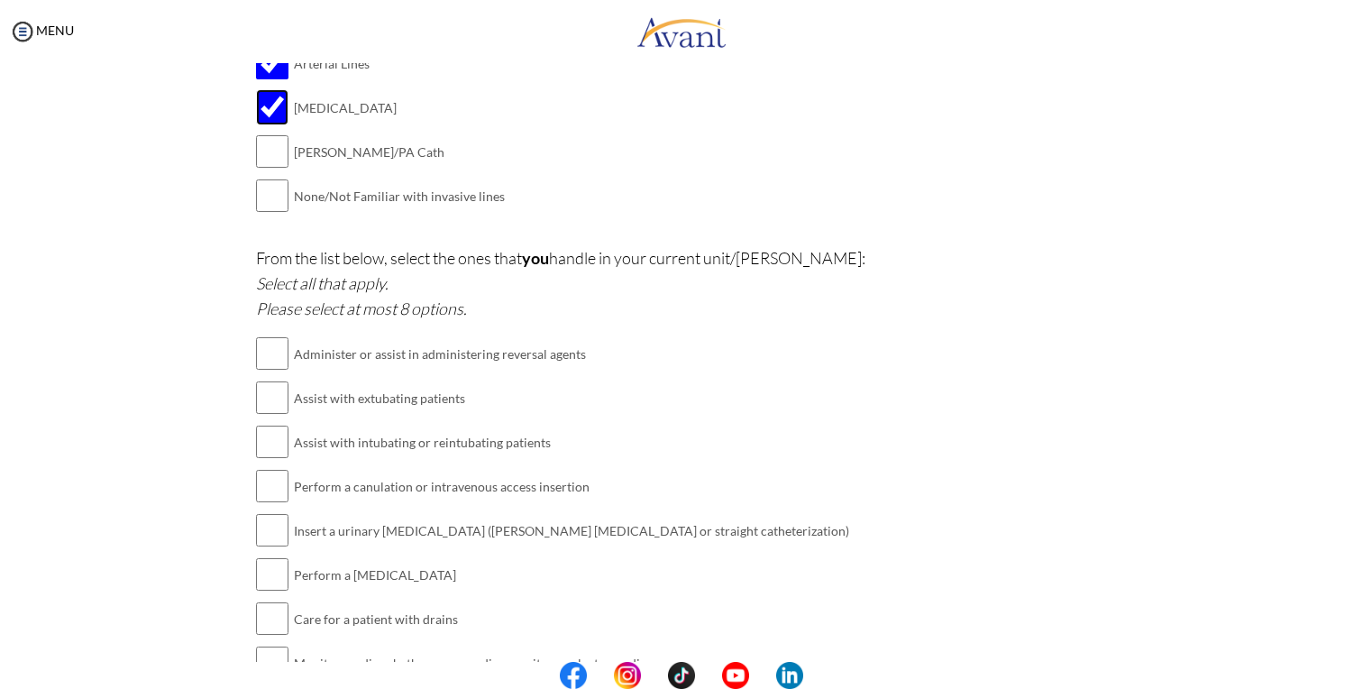
scroll to position [1460, 0]
click at [272, 334] on input "checkbox" at bounding box center [272, 352] width 32 height 36
checkbox input "true"
click at [270, 382] on input "checkbox" at bounding box center [272, 396] width 32 height 36
checkbox input "true"
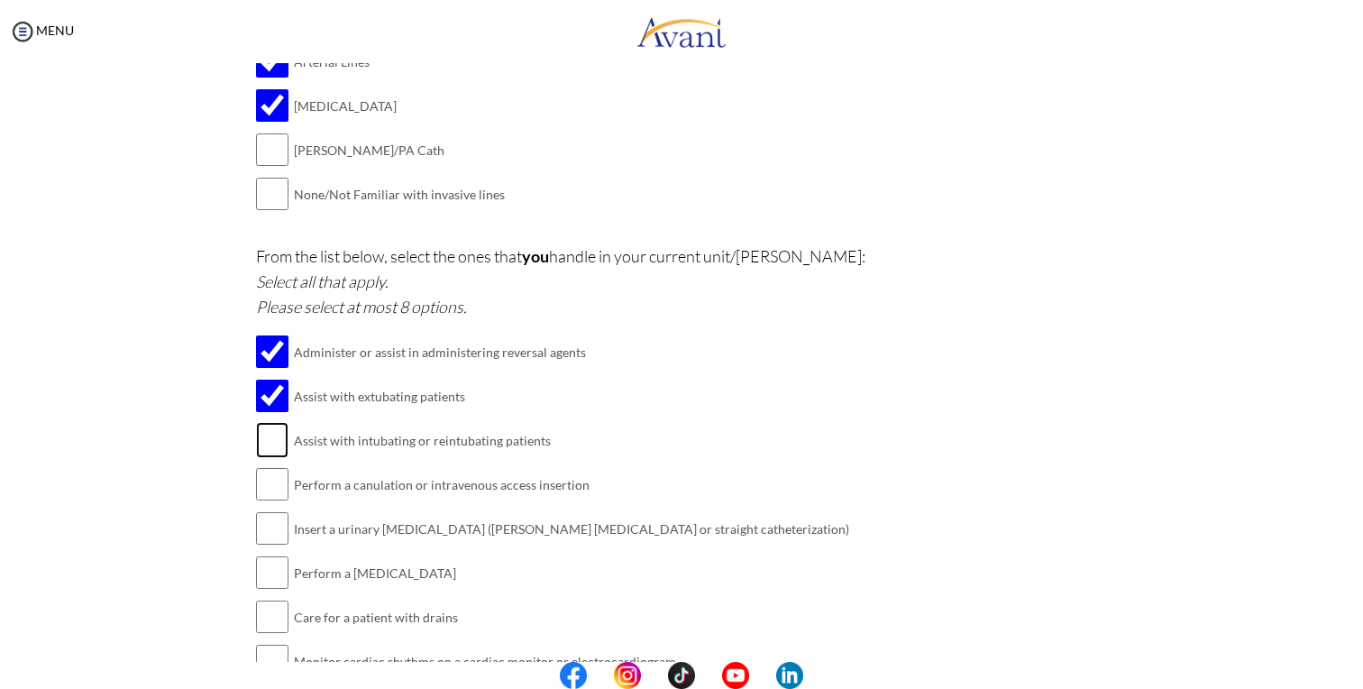
click at [270, 438] on input "checkbox" at bounding box center [272, 440] width 32 height 36
checkbox input "true"
click at [261, 477] on input "checkbox" at bounding box center [272, 484] width 32 height 36
checkbox input "true"
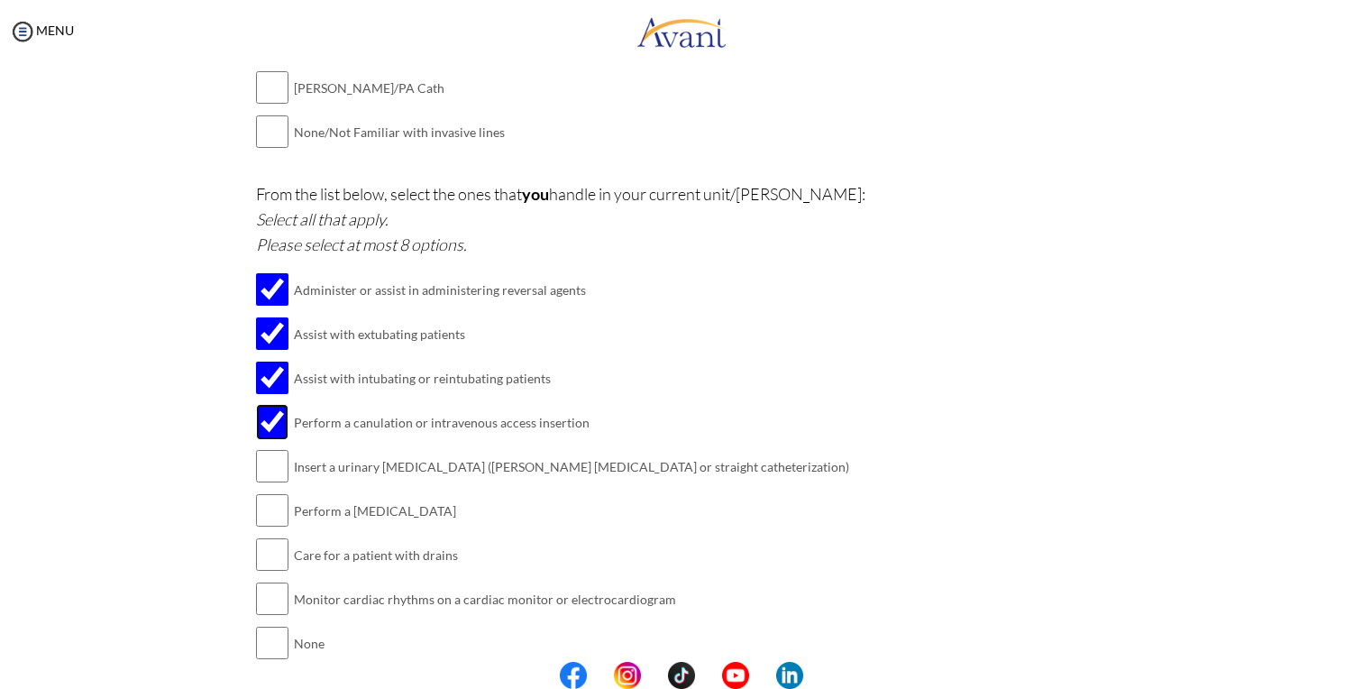
scroll to position [1524, 0]
click at [262, 453] on input "checkbox" at bounding box center [272, 465] width 32 height 36
checkbox input "true"
click at [258, 498] on input "checkbox" at bounding box center [272, 509] width 32 height 36
checkbox input "true"
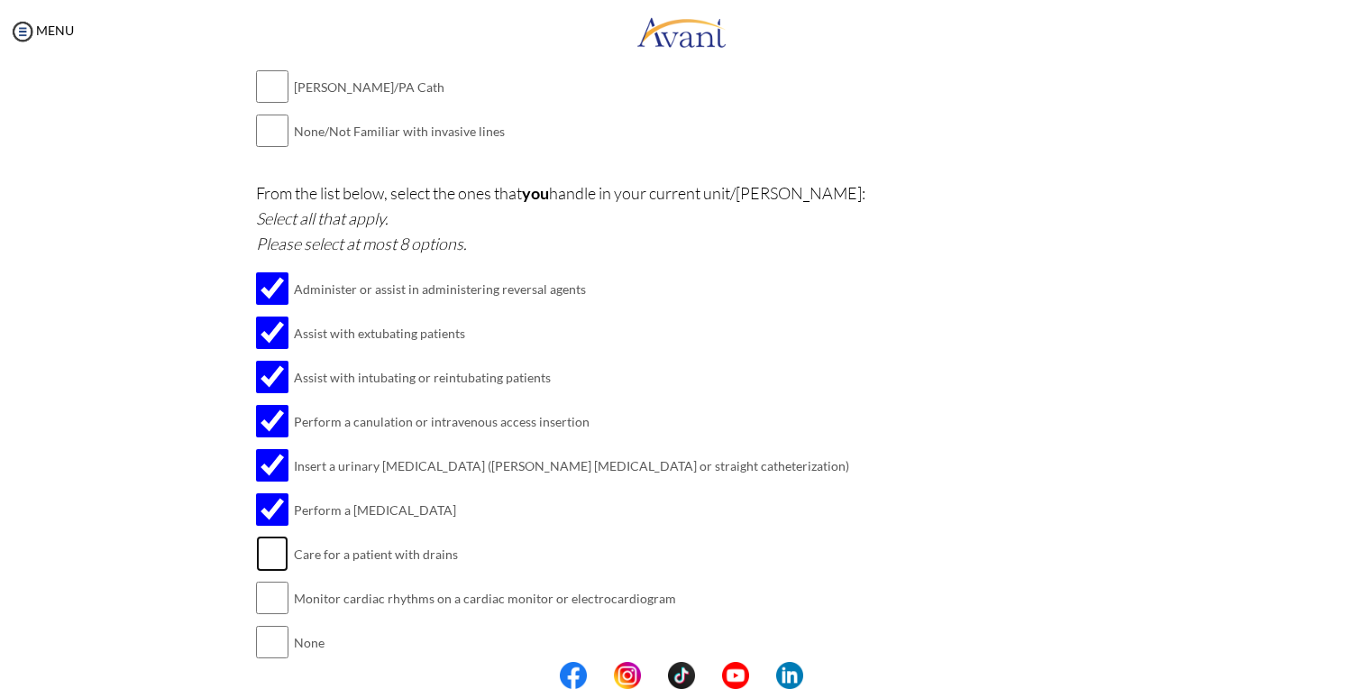
click at [261, 545] on input "checkbox" at bounding box center [272, 554] width 32 height 36
checkbox input "true"
click at [261, 585] on input "checkbox" at bounding box center [272, 598] width 32 height 36
checkbox input "true"
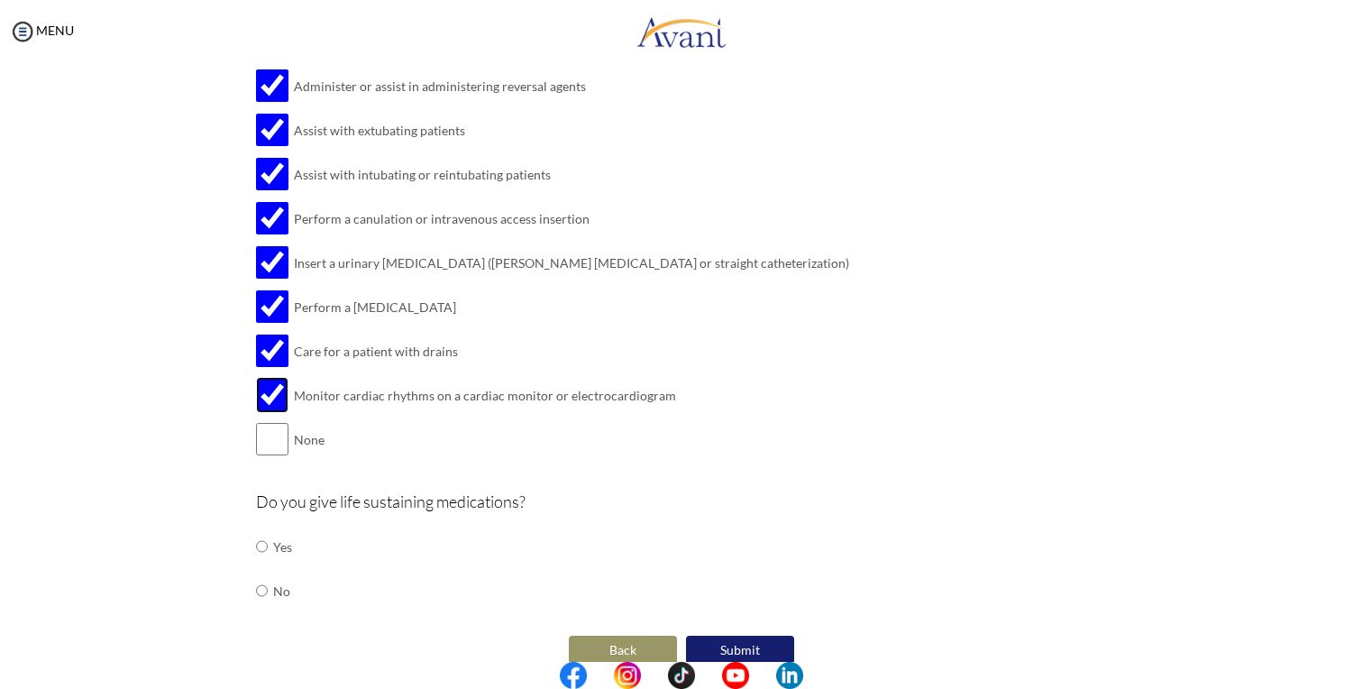
scroll to position [1736, 0]
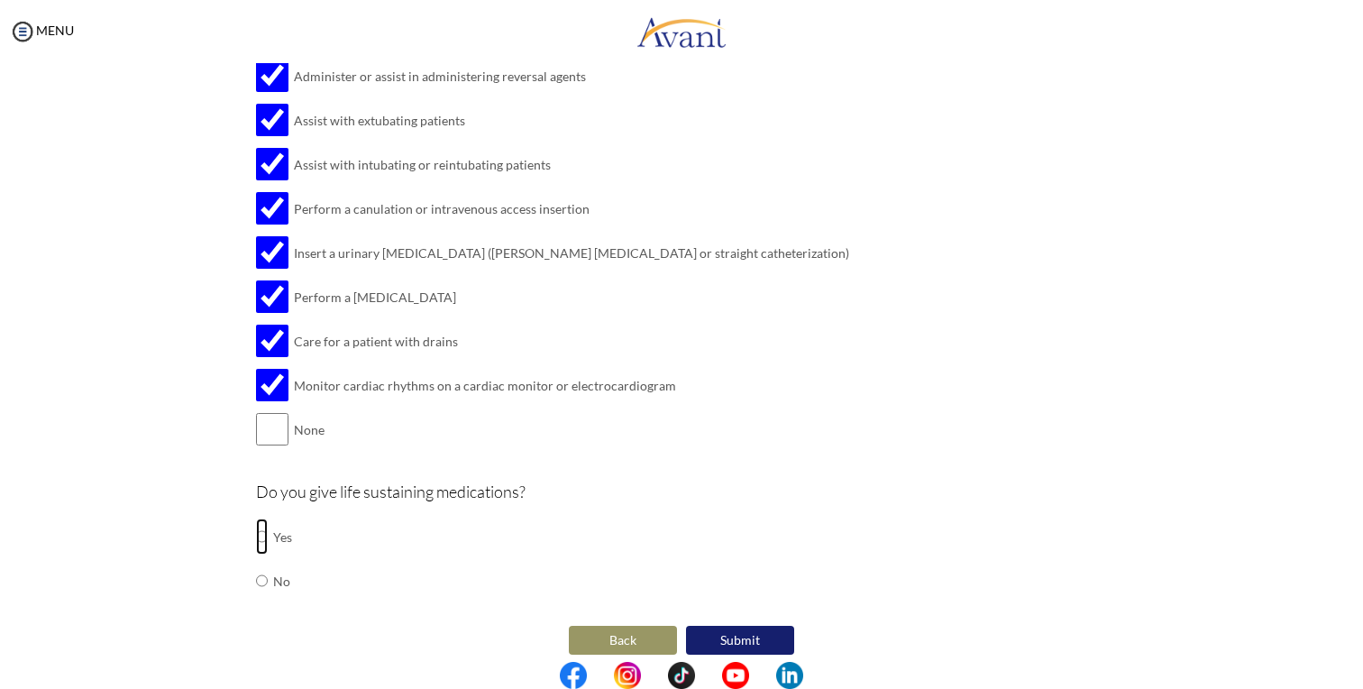
click at [262, 520] on input "radio" at bounding box center [262, 536] width 12 height 36
radio input "true"
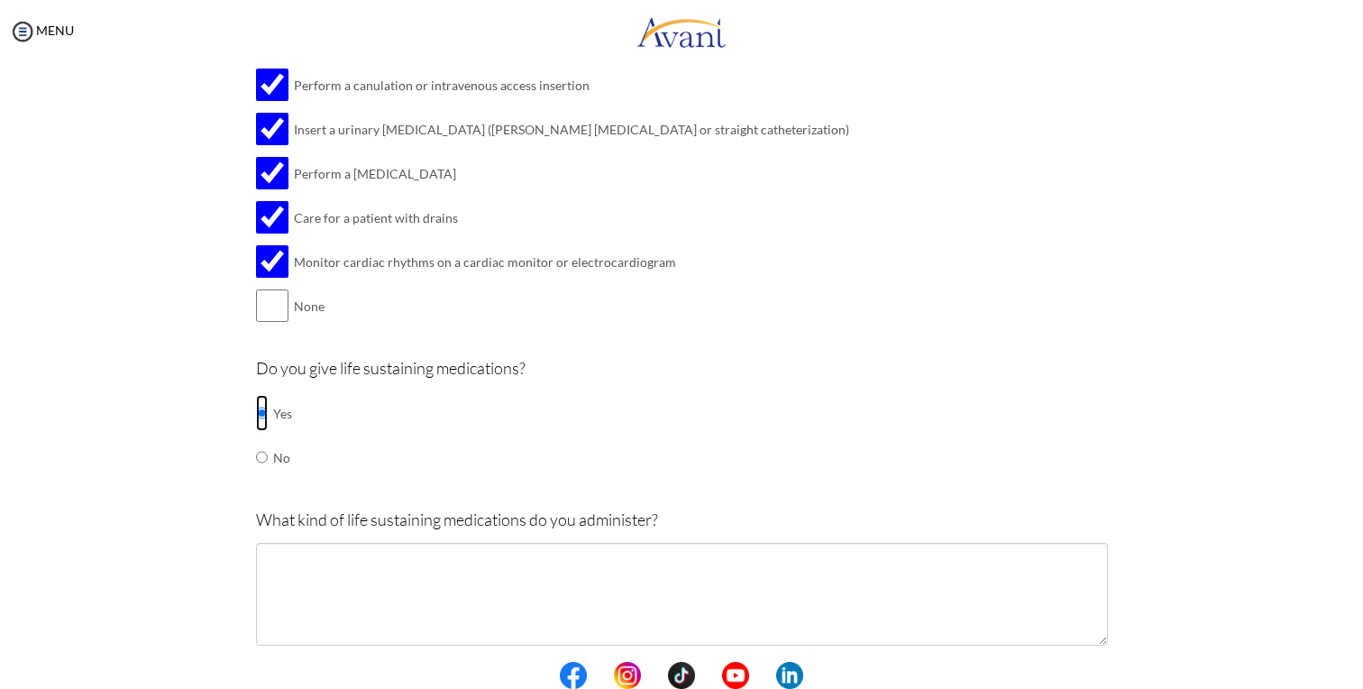
scroll to position [1869, 0]
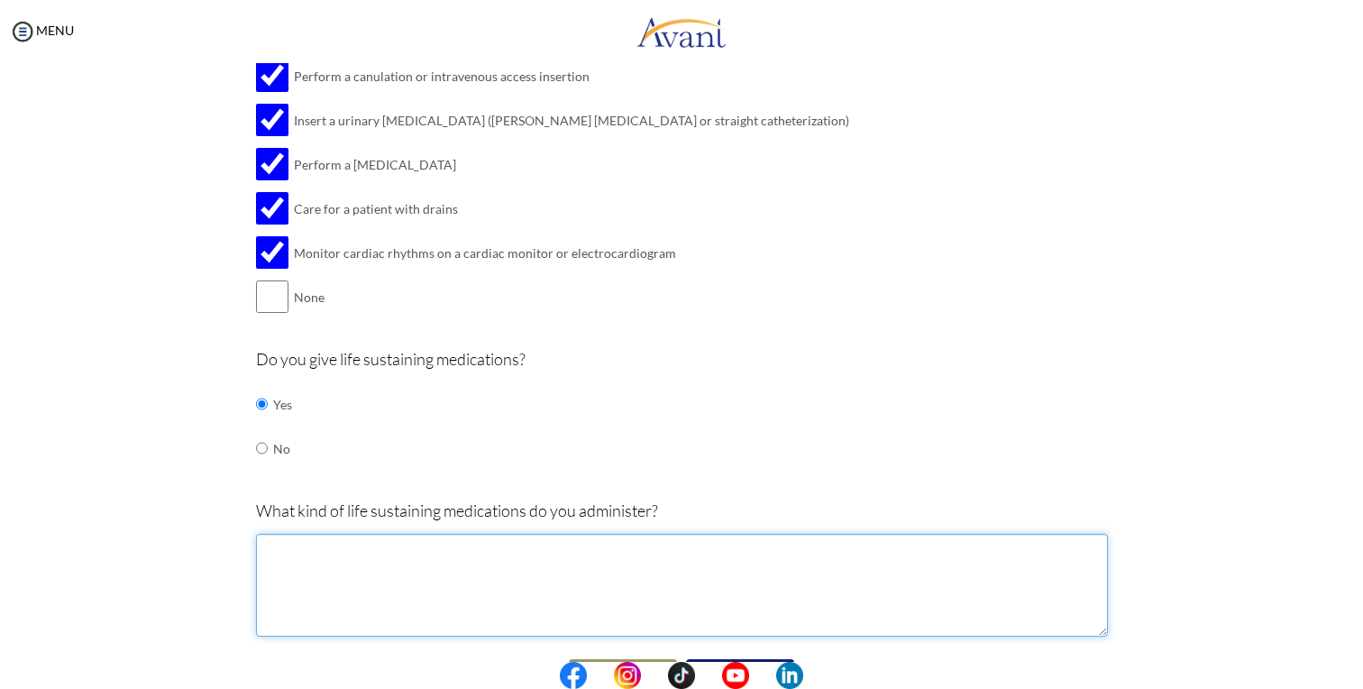
click at [640, 588] on textarea at bounding box center [682, 585] width 852 height 103
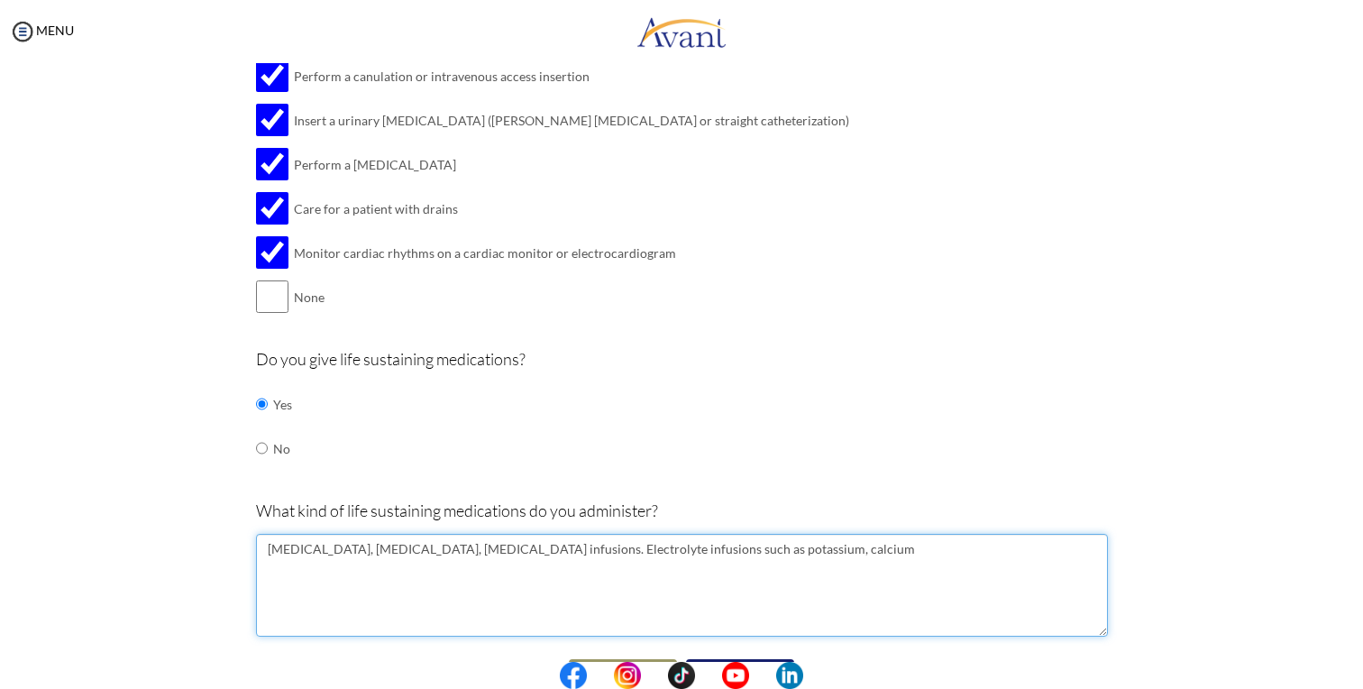
click at [758, 534] on textarea "adrenaline, noradrenaline, metaraminol infusions. Electrolyte infusions such as…" at bounding box center [682, 585] width 852 height 103
click at [697, 536] on textarea "adrenaline, noradrenaline, metaraminol infusions. Electrolyte infusions such as…" at bounding box center [682, 585] width 852 height 103
click at [764, 536] on textarea "adrenaline, noradrenaline, metaraminol infusions. Electrolyte infusions such as…" at bounding box center [682, 585] width 852 height 103
click at [763, 536] on textarea "adrenaline, noradrenaline, metaraminol infusions. Electrolyte infusions such as…" at bounding box center [682, 585] width 852 height 103
click at [852, 534] on textarea "adrenaline, noradrenaline, metaraminol infusions. Electrolyte infusions such as…" at bounding box center [682, 585] width 852 height 103
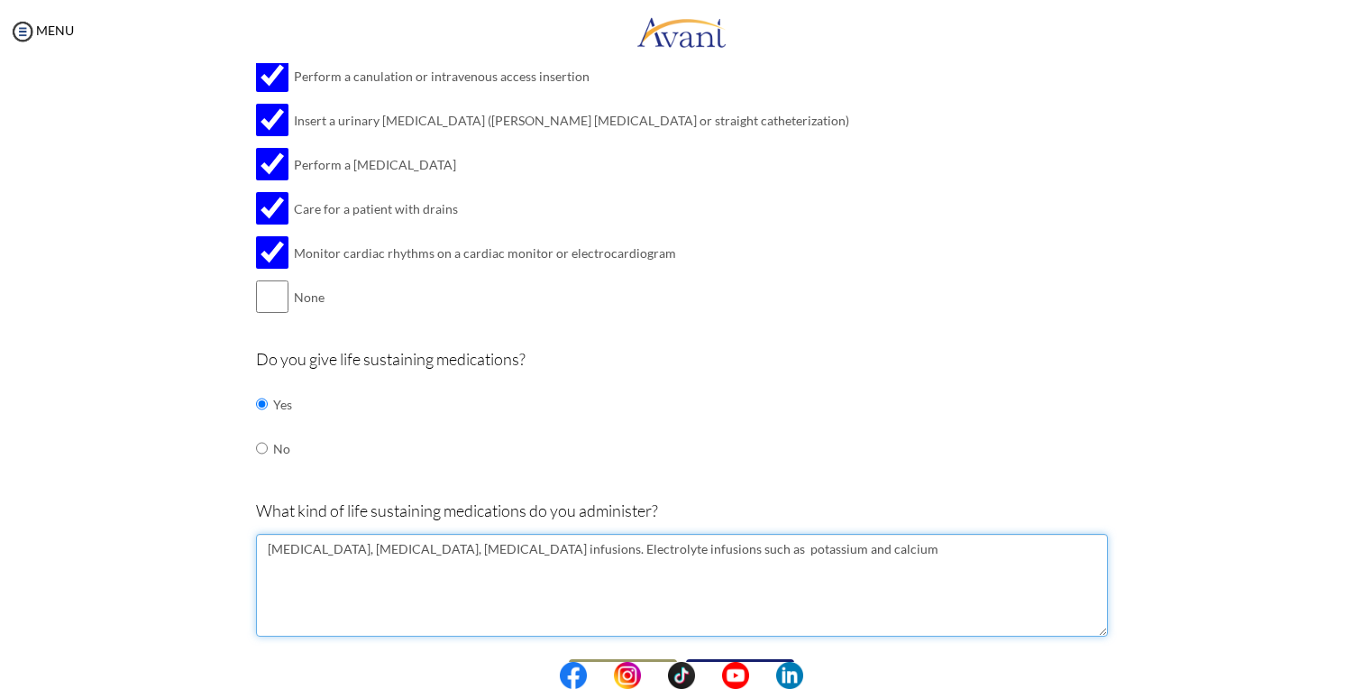
type textarea "adrenaline, noradrenaline, metaraminol infusions. Electrolyte infusions such as…"
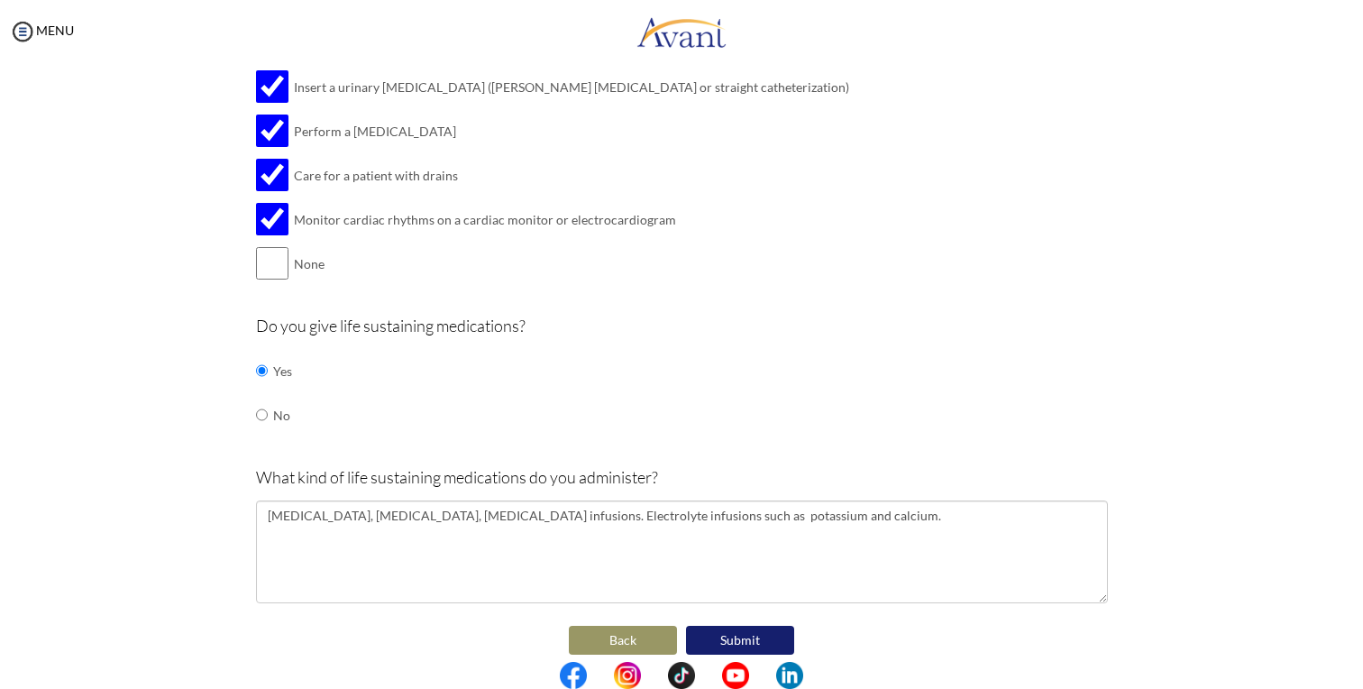
click at [744, 627] on button "Submit" at bounding box center [740, 640] width 108 height 29
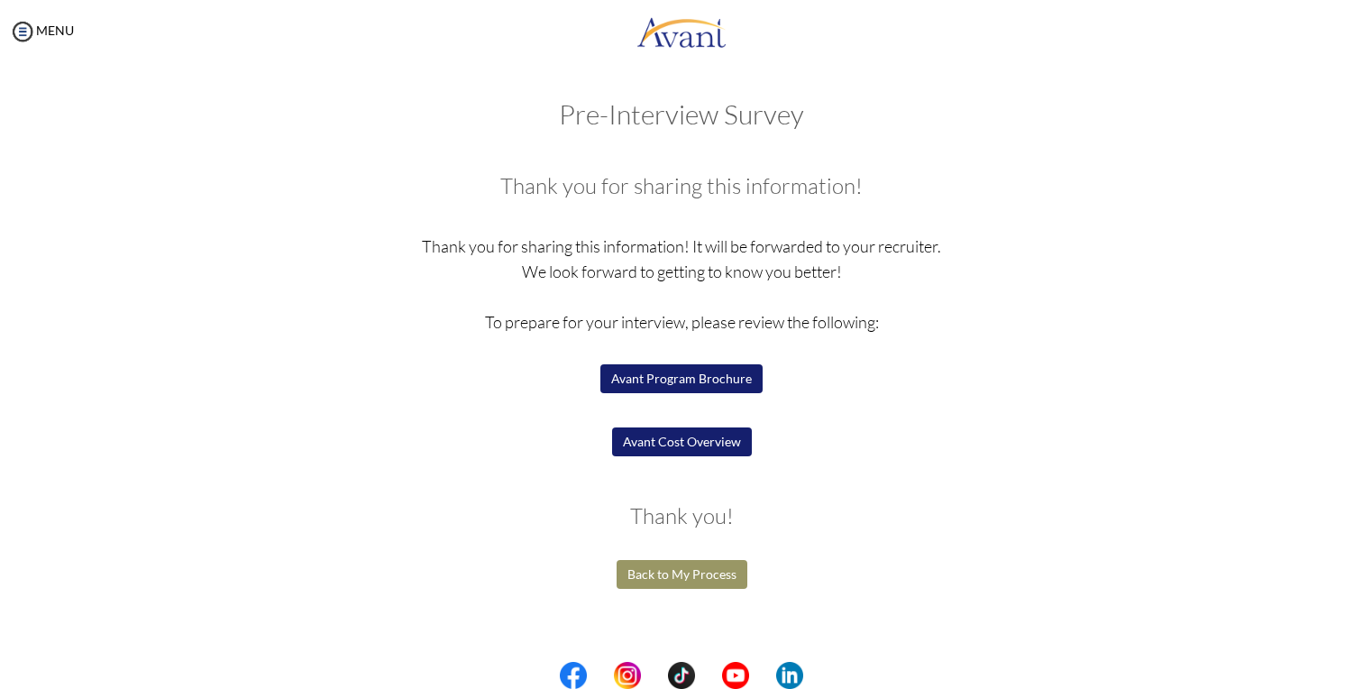
click at [720, 574] on button "Back to My Process" at bounding box center [682, 574] width 131 height 29
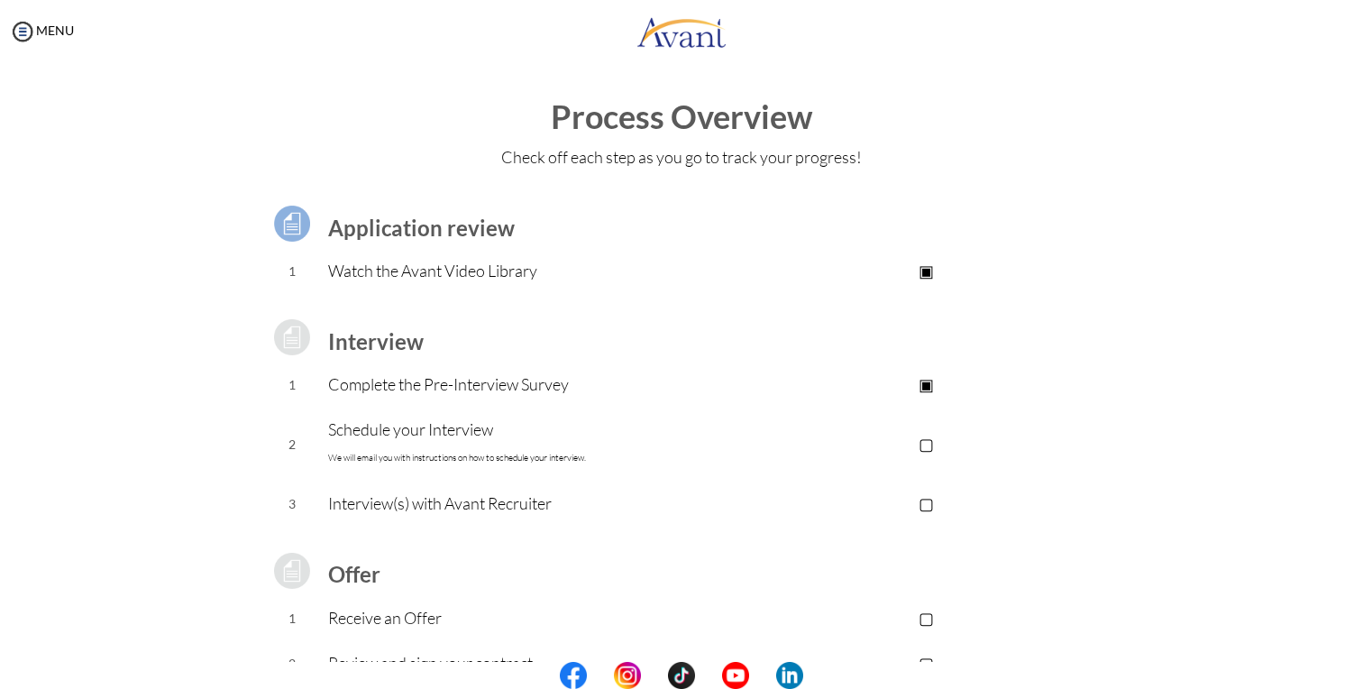
click at [927, 447] on p "▢" at bounding box center [927, 443] width 362 height 25
click at [927, 447] on p "▣" at bounding box center [927, 443] width 362 height 25
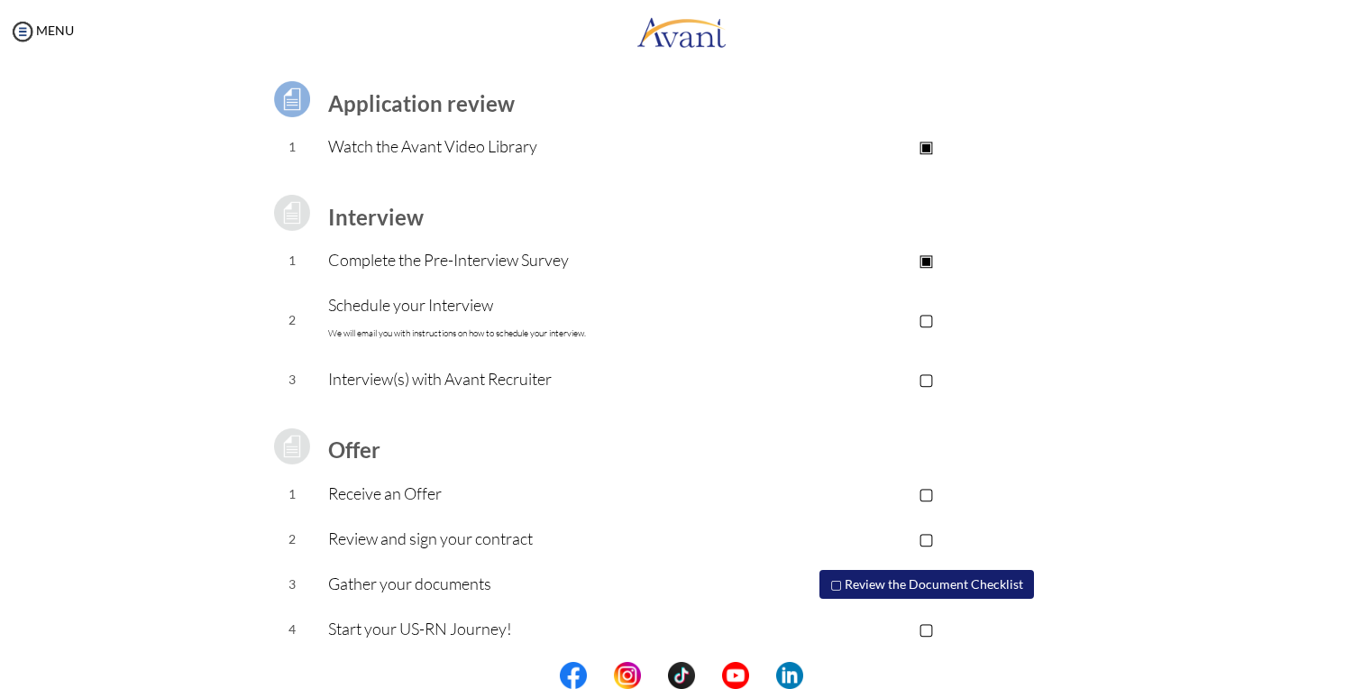
scroll to position [132, 0]
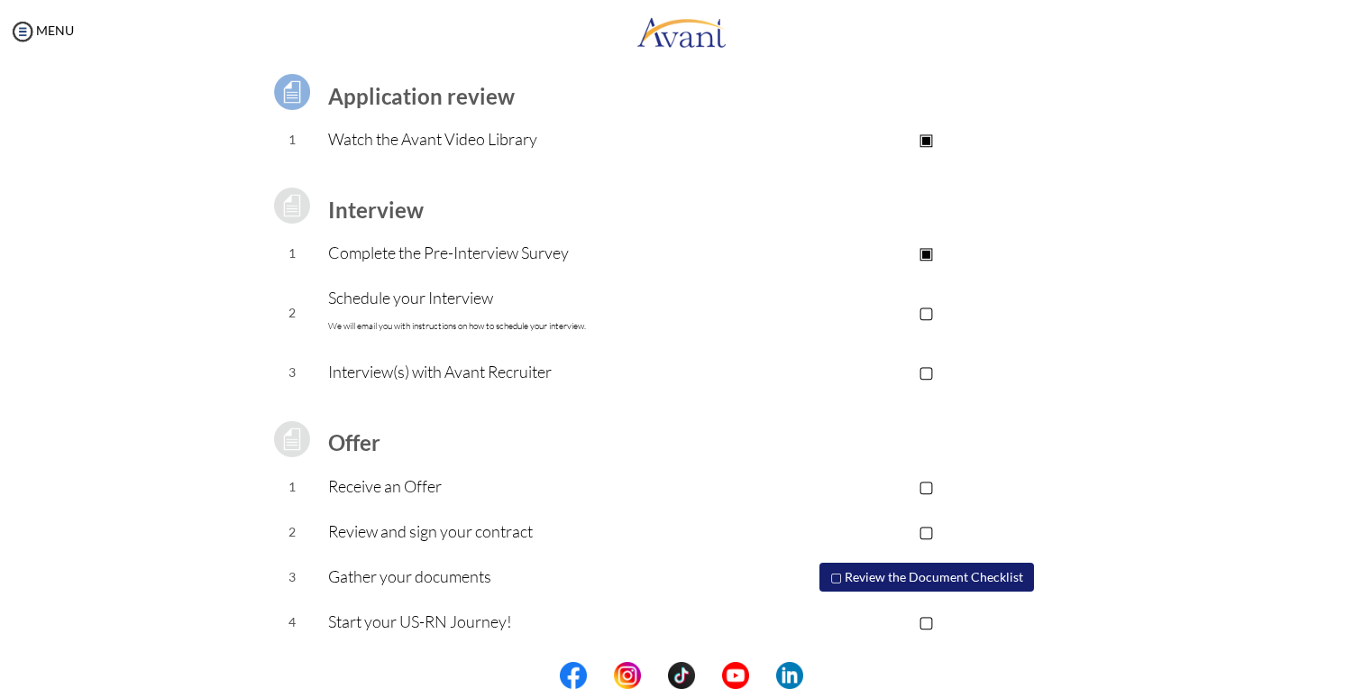
click at [924, 312] on p "▢" at bounding box center [927, 311] width 362 height 25
click at [938, 373] on p "▢" at bounding box center [927, 371] width 362 height 25
click at [1035, 405] on td at bounding box center [927, 404] width 362 height 18
click at [935, 491] on p "▢" at bounding box center [927, 485] width 362 height 25
click at [929, 528] on p "▢" at bounding box center [927, 530] width 362 height 25
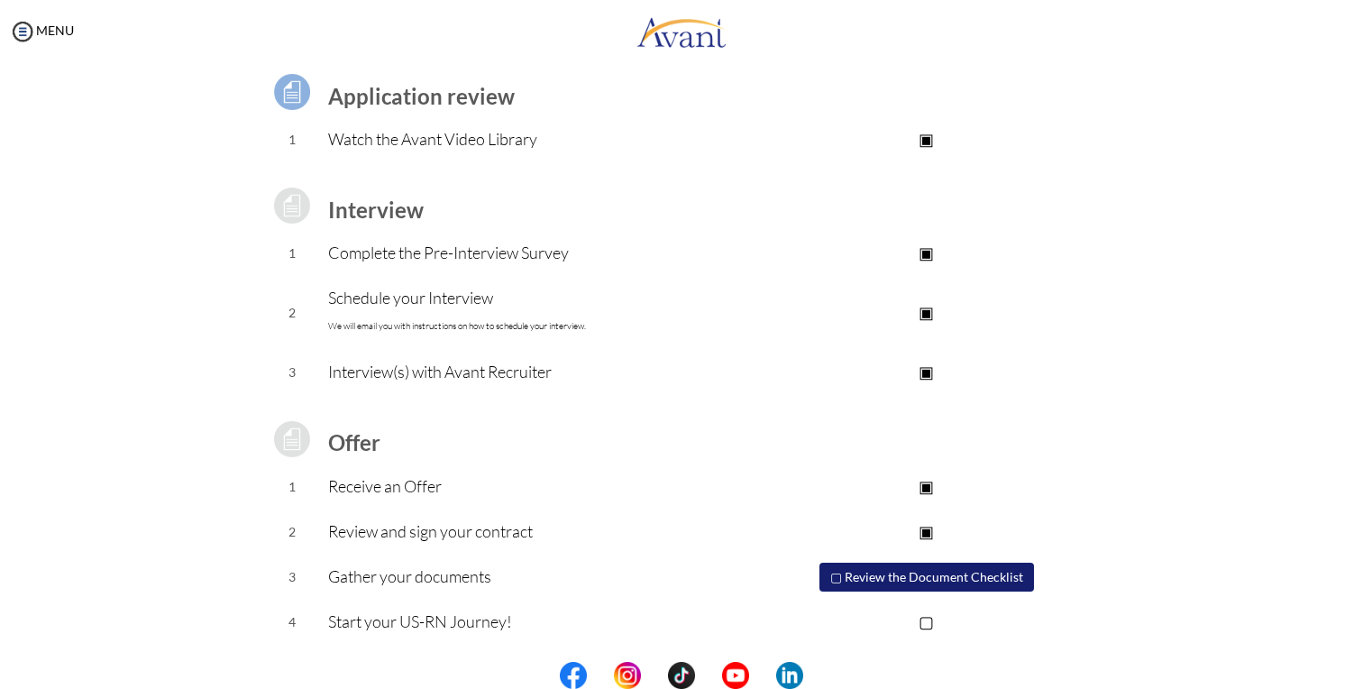
click at [925, 567] on button "▢ Review the Document Checklist" at bounding box center [926, 577] width 215 height 29
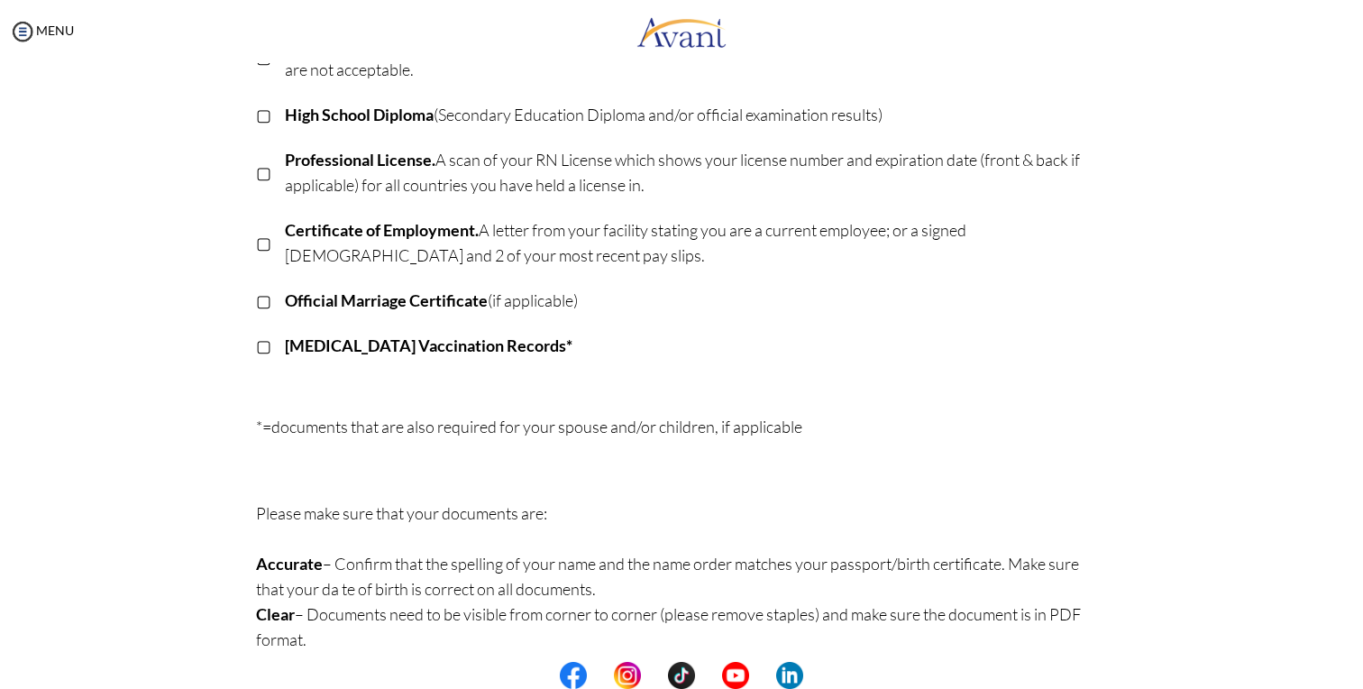
scroll to position [420, 0]
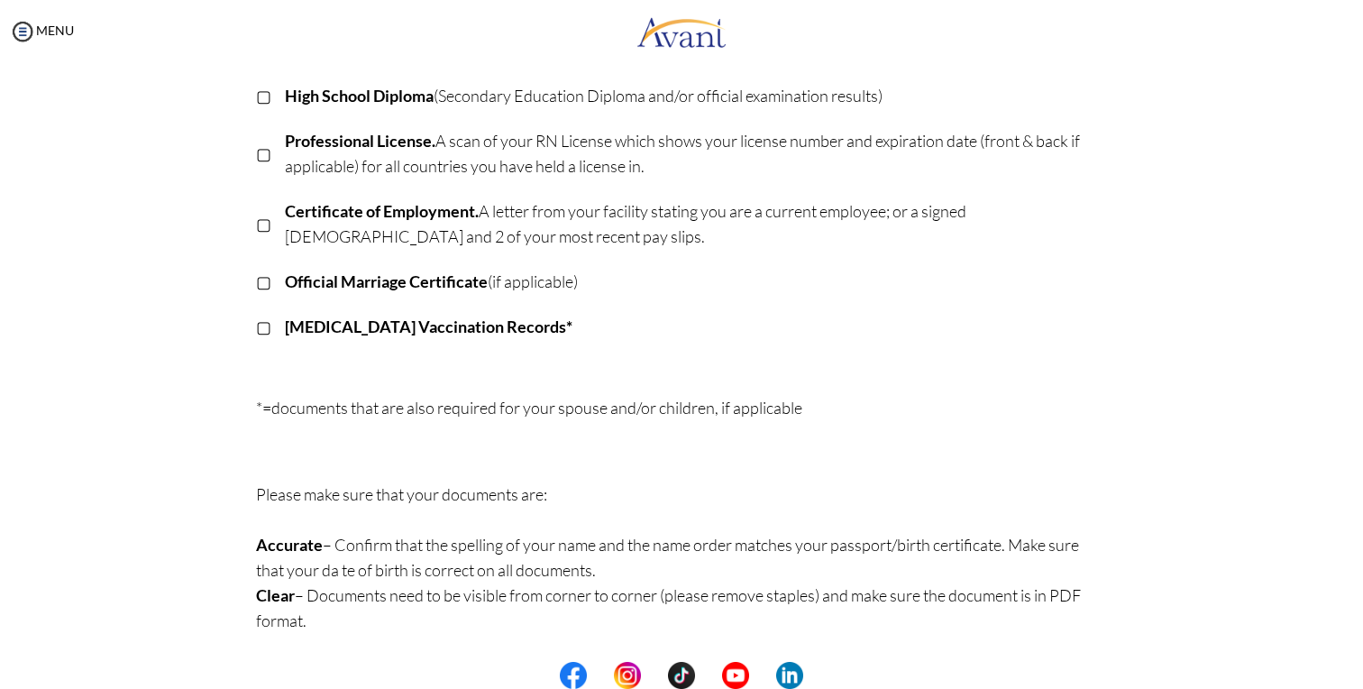
click at [260, 93] on p "▢" at bounding box center [263, 95] width 15 height 25
click at [260, 93] on p "▣" at bounding box center [263, 95] width 15 height 25
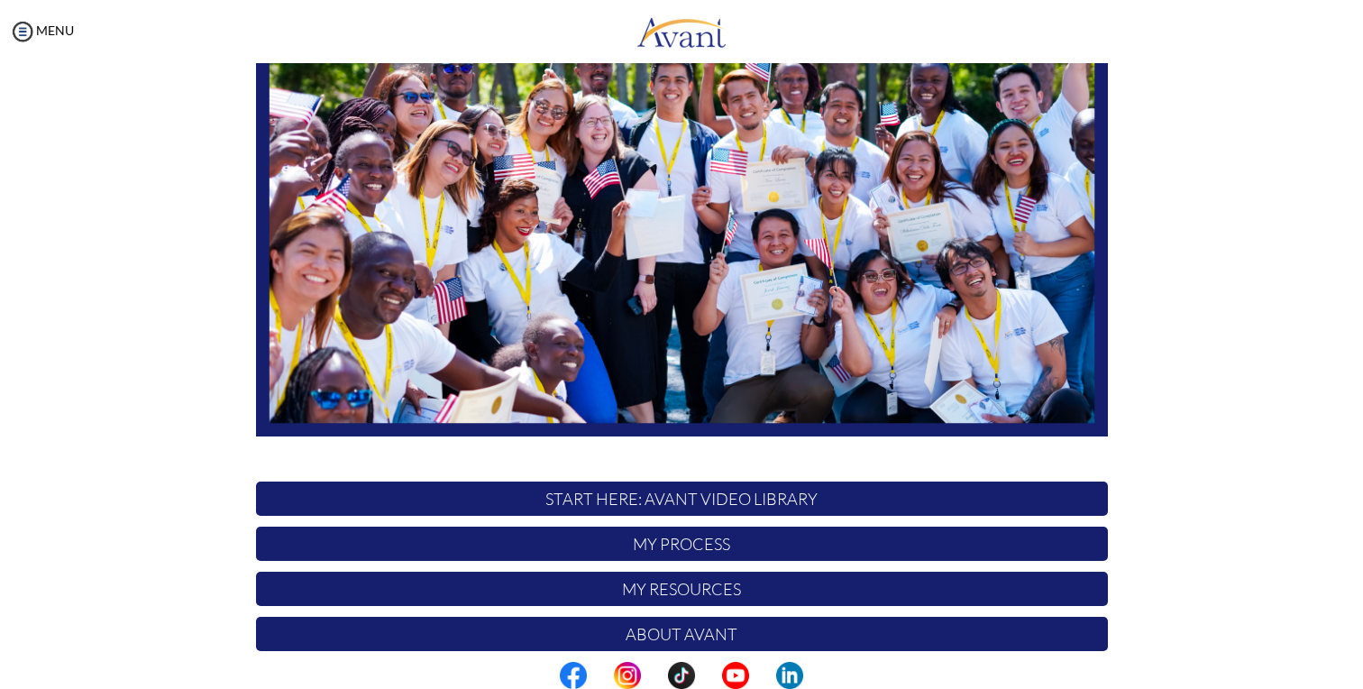
scroll to position [313, 0]
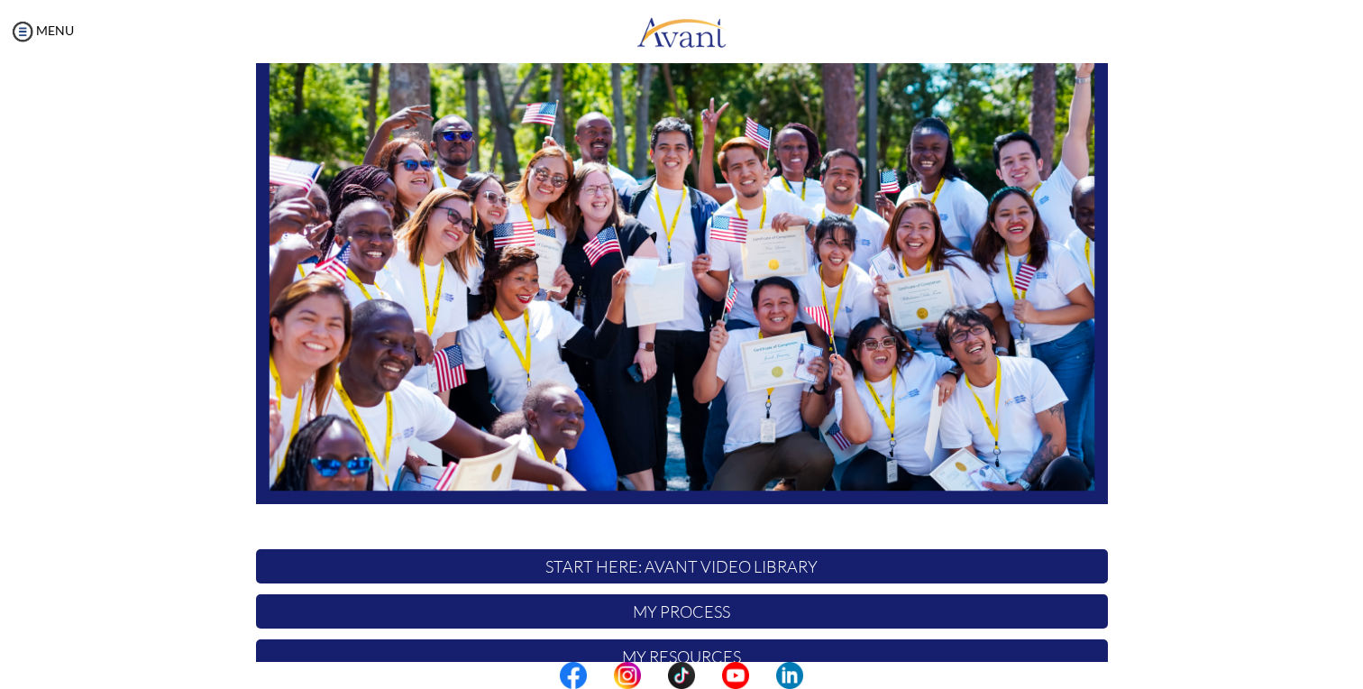
scroll to position [313, 0]
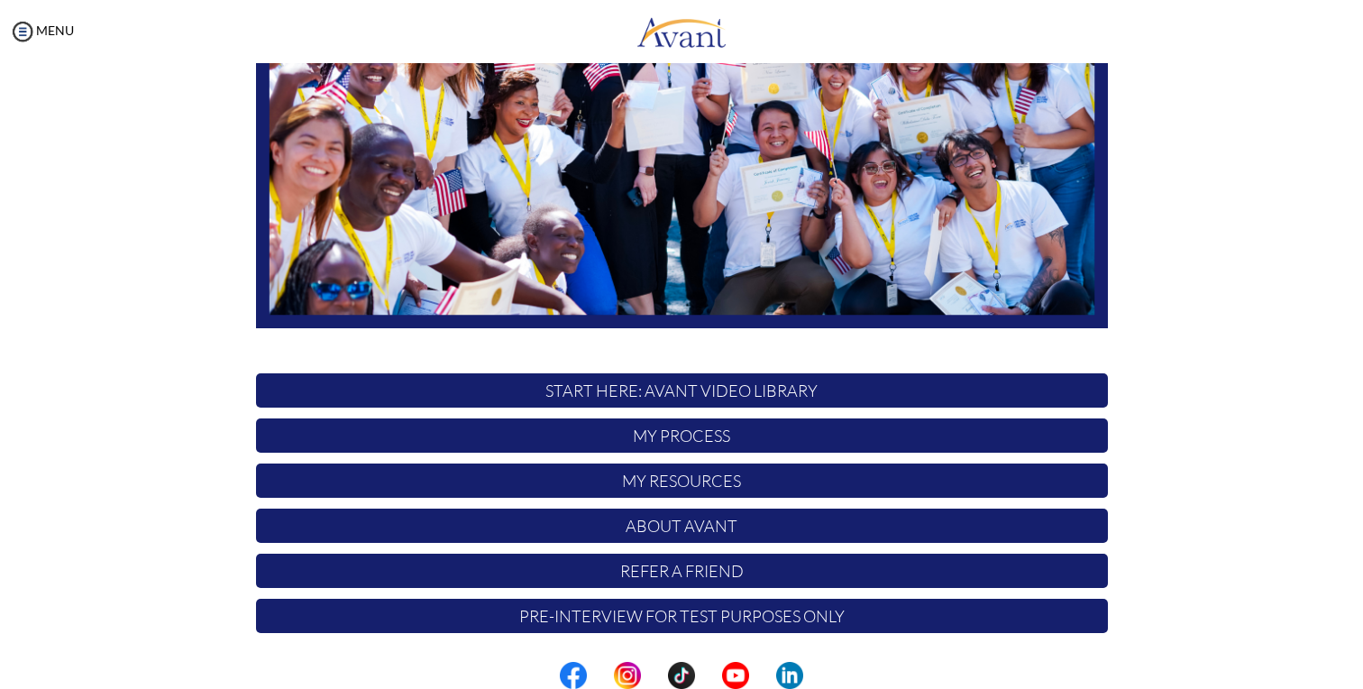
click at [676, 620] on p "Pre-Interview for test purposes only" at bounding box center [682, 616] width 852 height 34
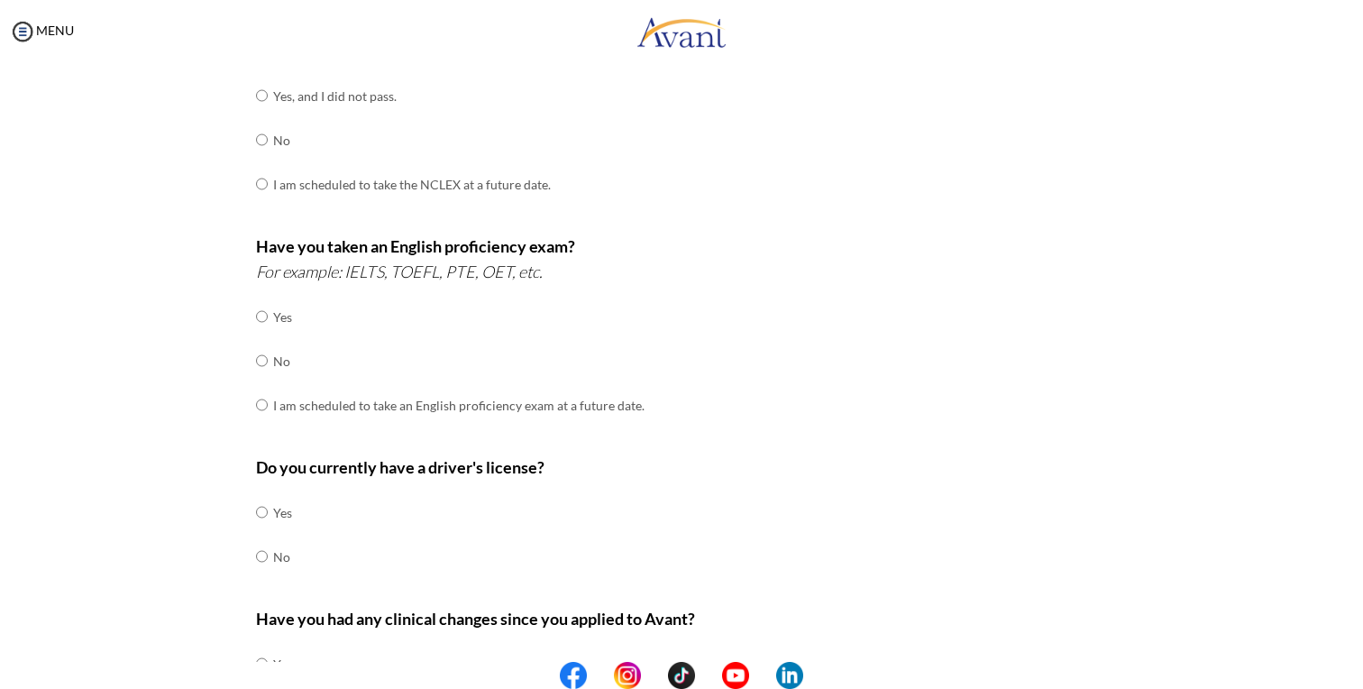
scroll to position [459, 0]
